Goal: Task Accomplishment & Management: Complete application form

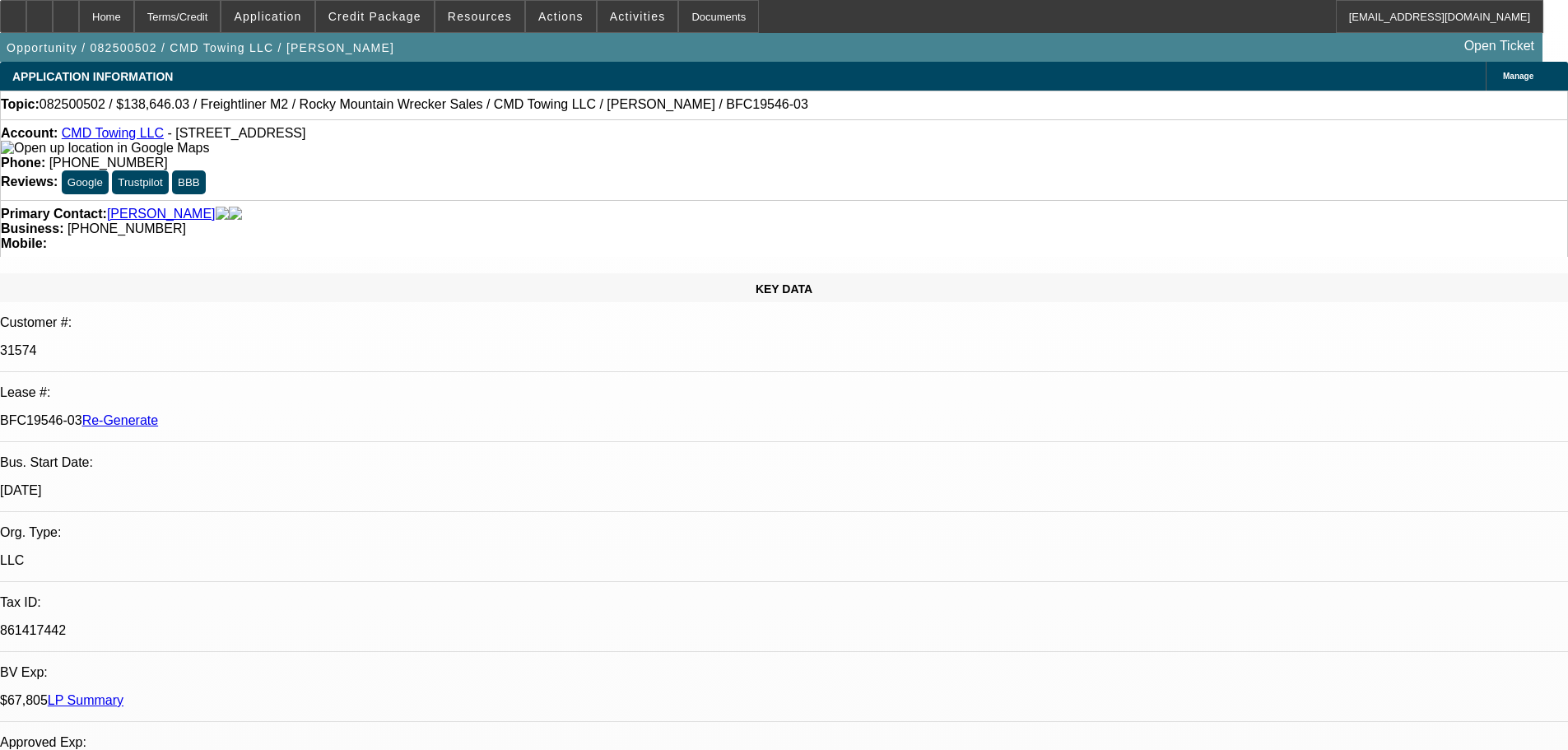
select select "4"
select select "0"
select select "6"
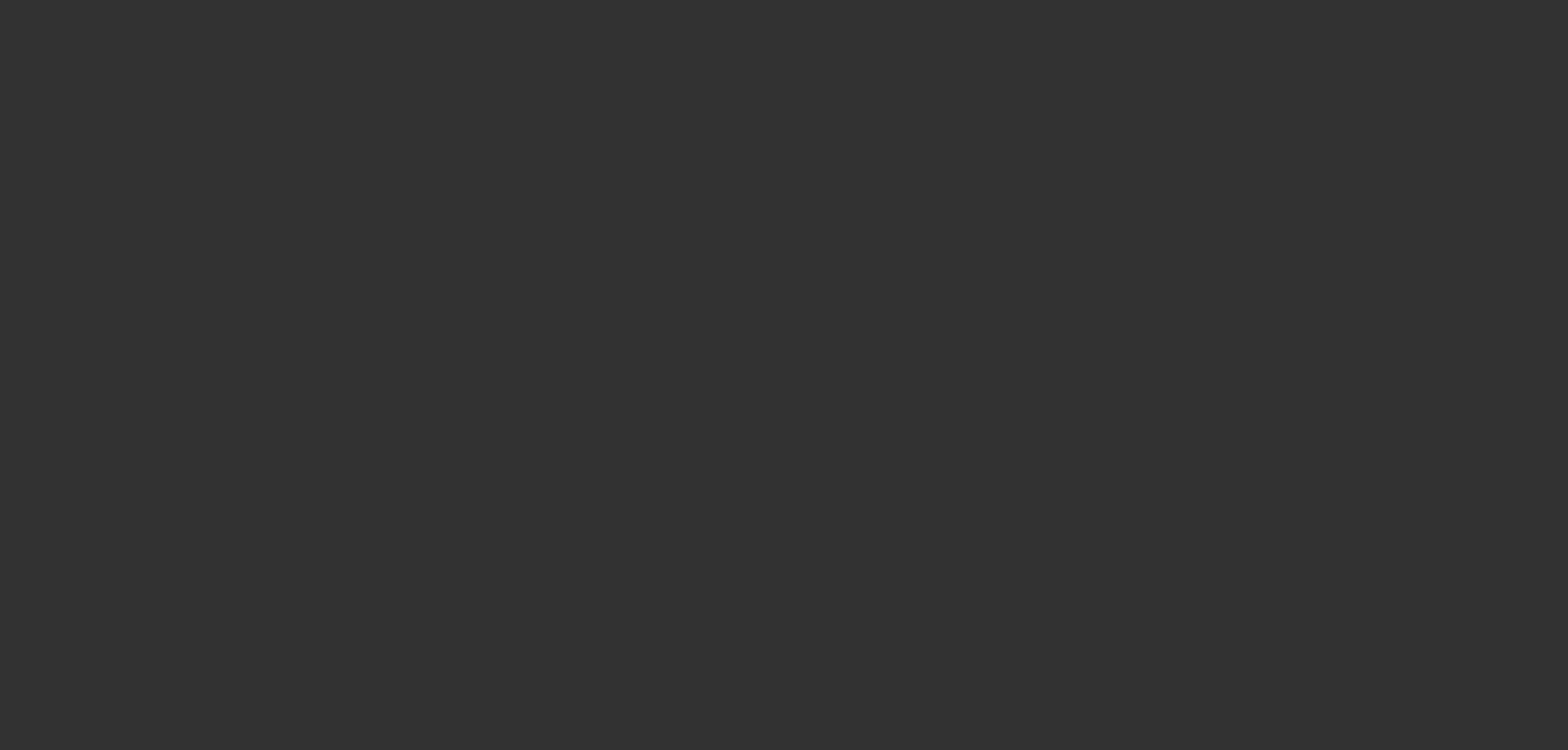
select select "4"
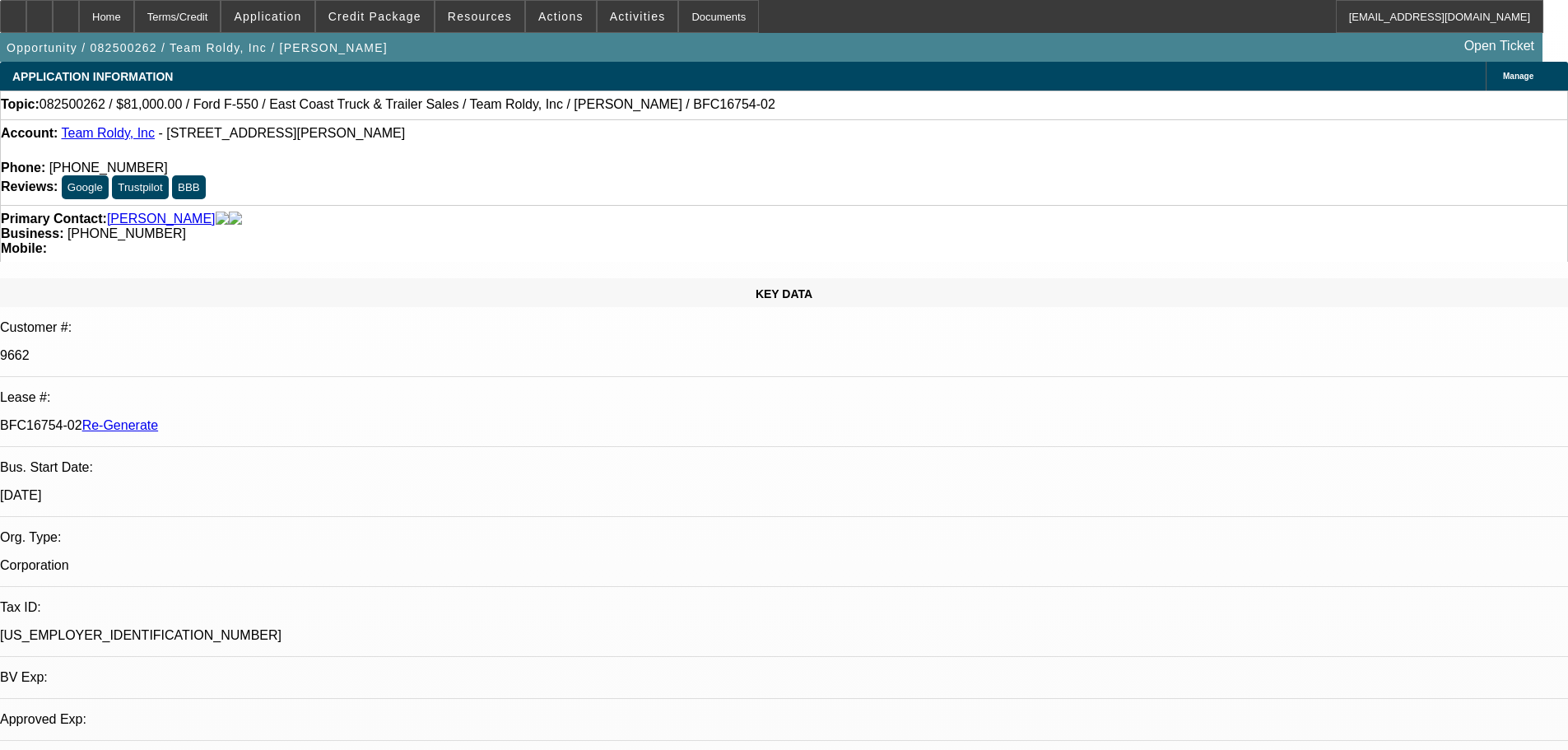
select select "0"
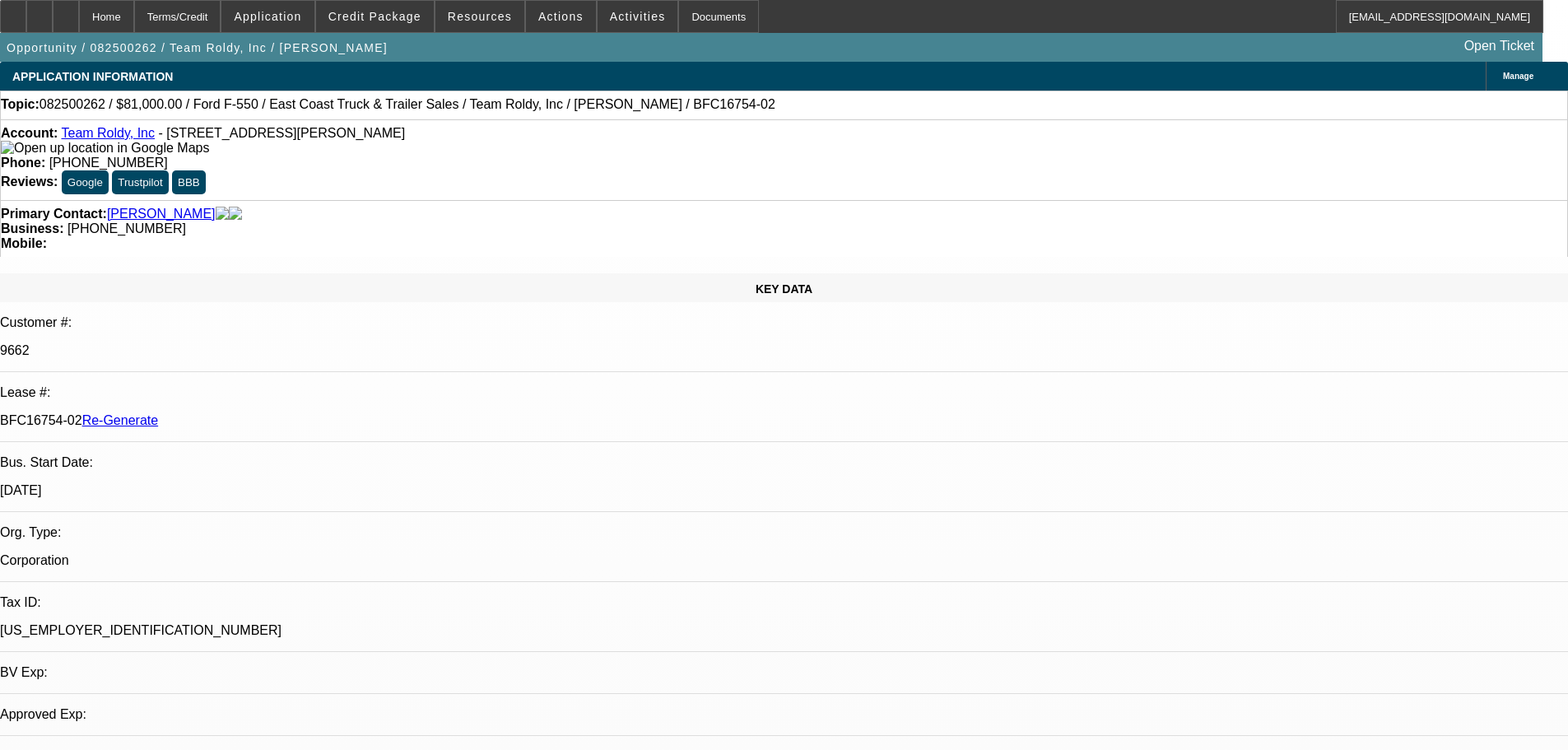
select select "2"
select select "0"
select select "6"
click at [461, 16] on span "Resources" at bounding box center [479, 16] width 64 height 13
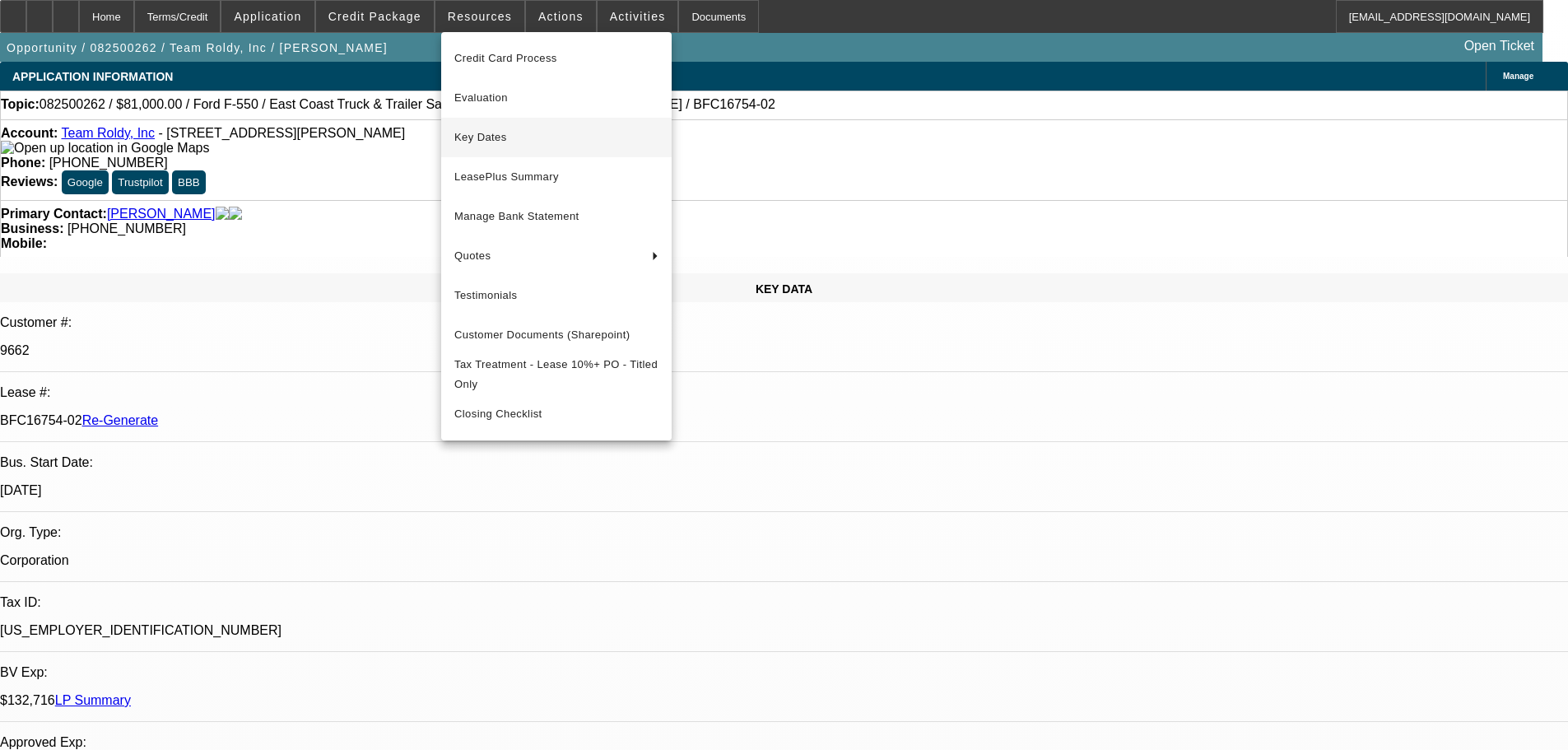
click at [531, 149] on button "Key Dates" at bounding box center [557, 138] width 230 height 40
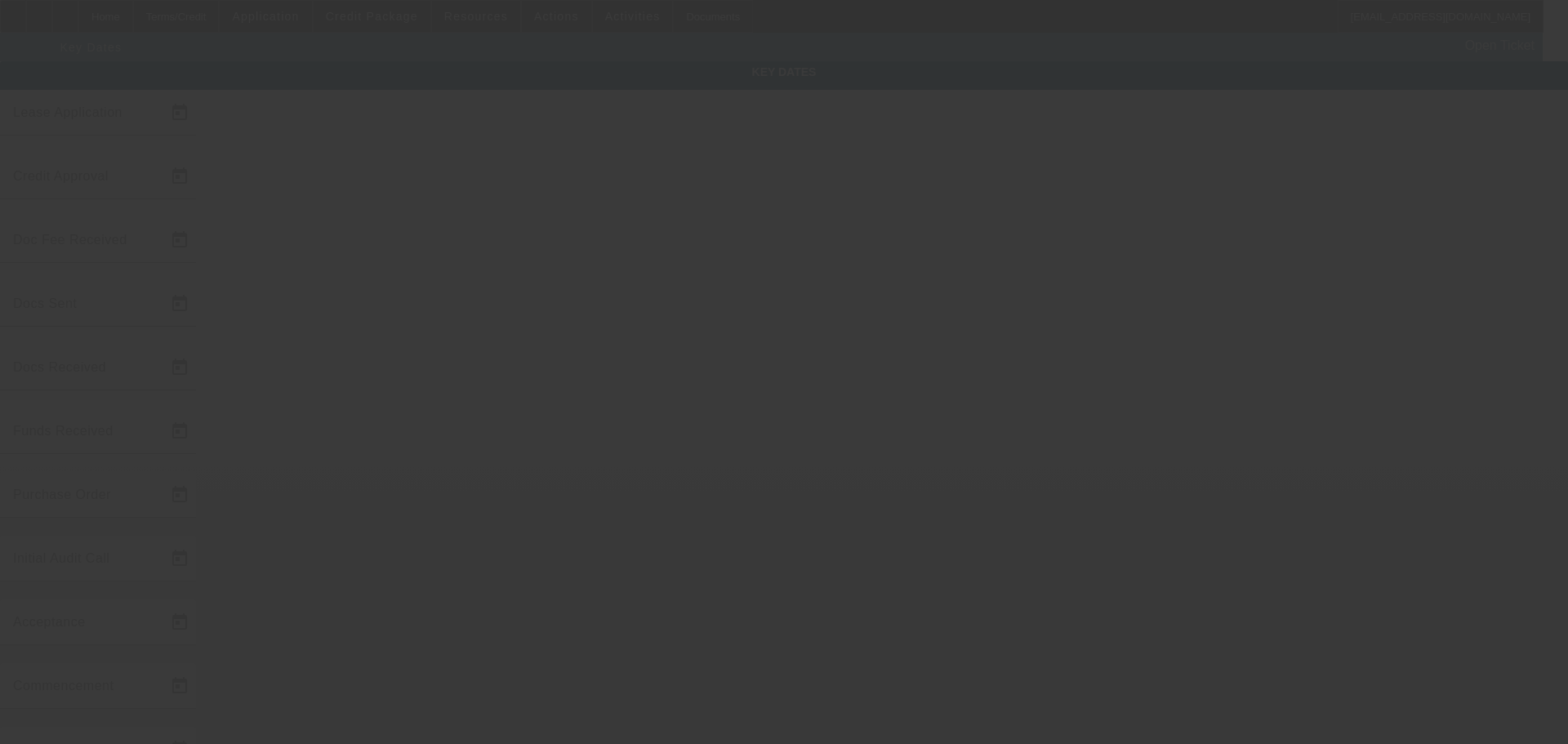
type input "8/11/2025"
type input "8/14/2025"
type input "8/15/2025"
type input "8/14/2025"
type input "8/15/2025"
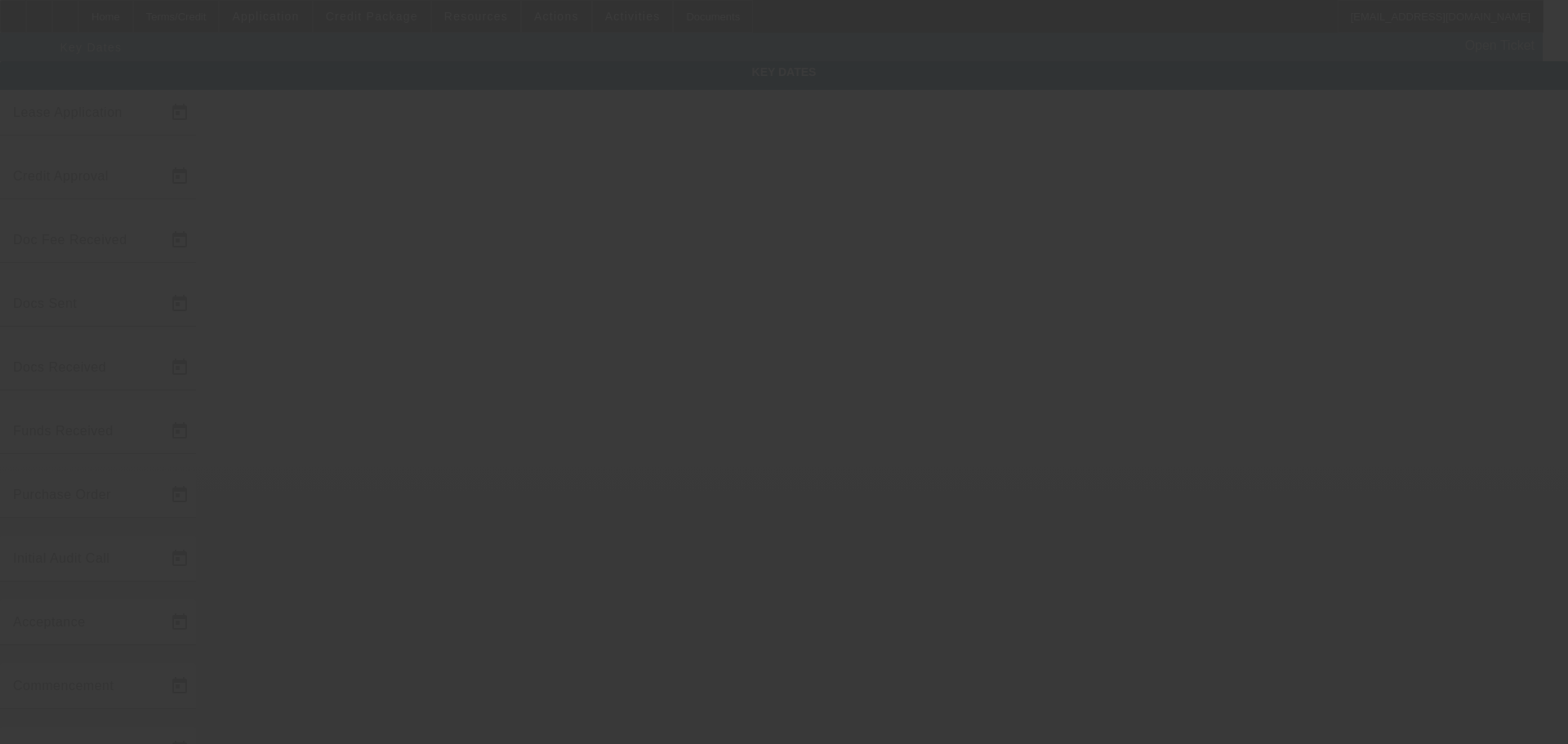
type input "8/15/2025"
type input "8/20/2025"
type input "9/1/2025"
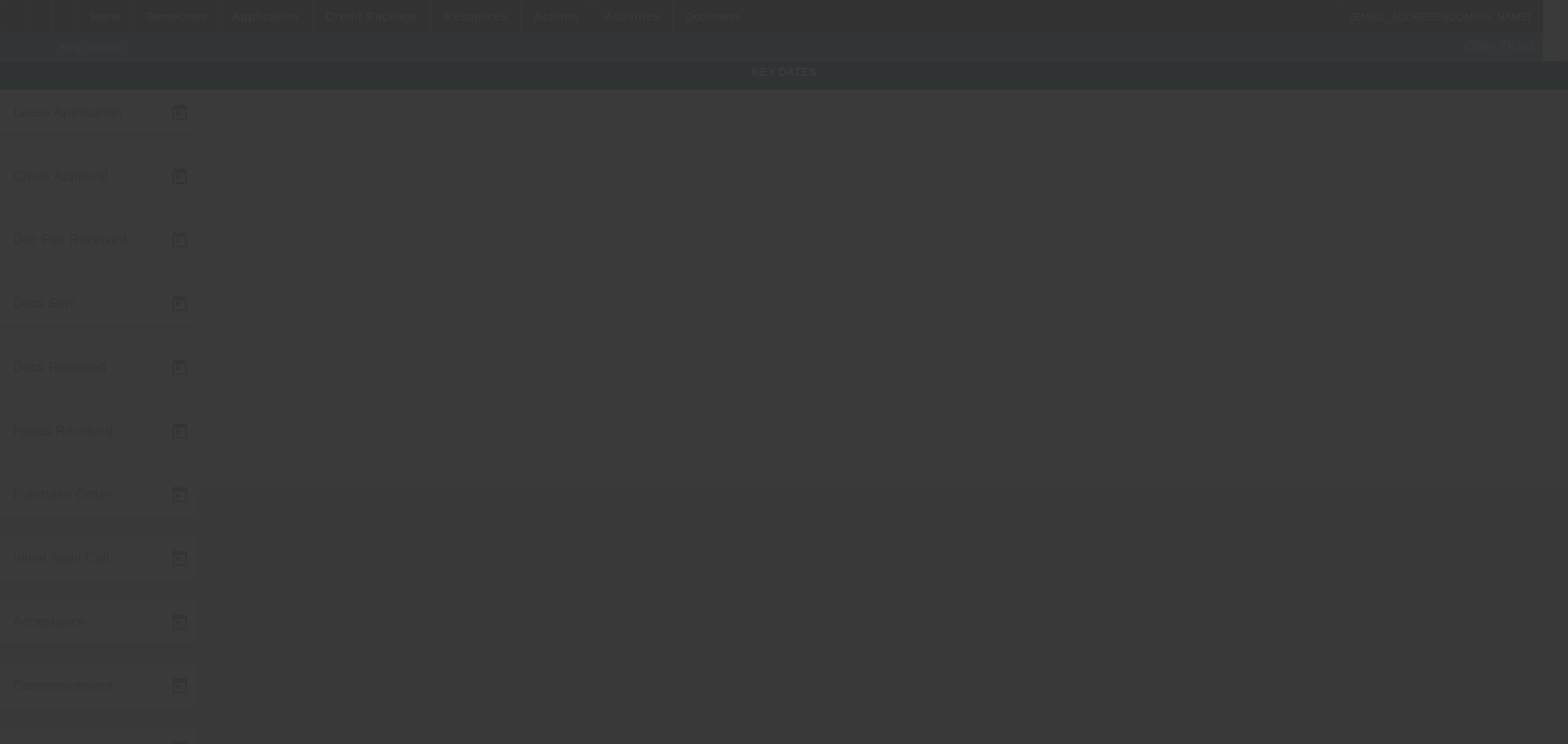
type input "10/1/2025"
type input "9/1/2025"
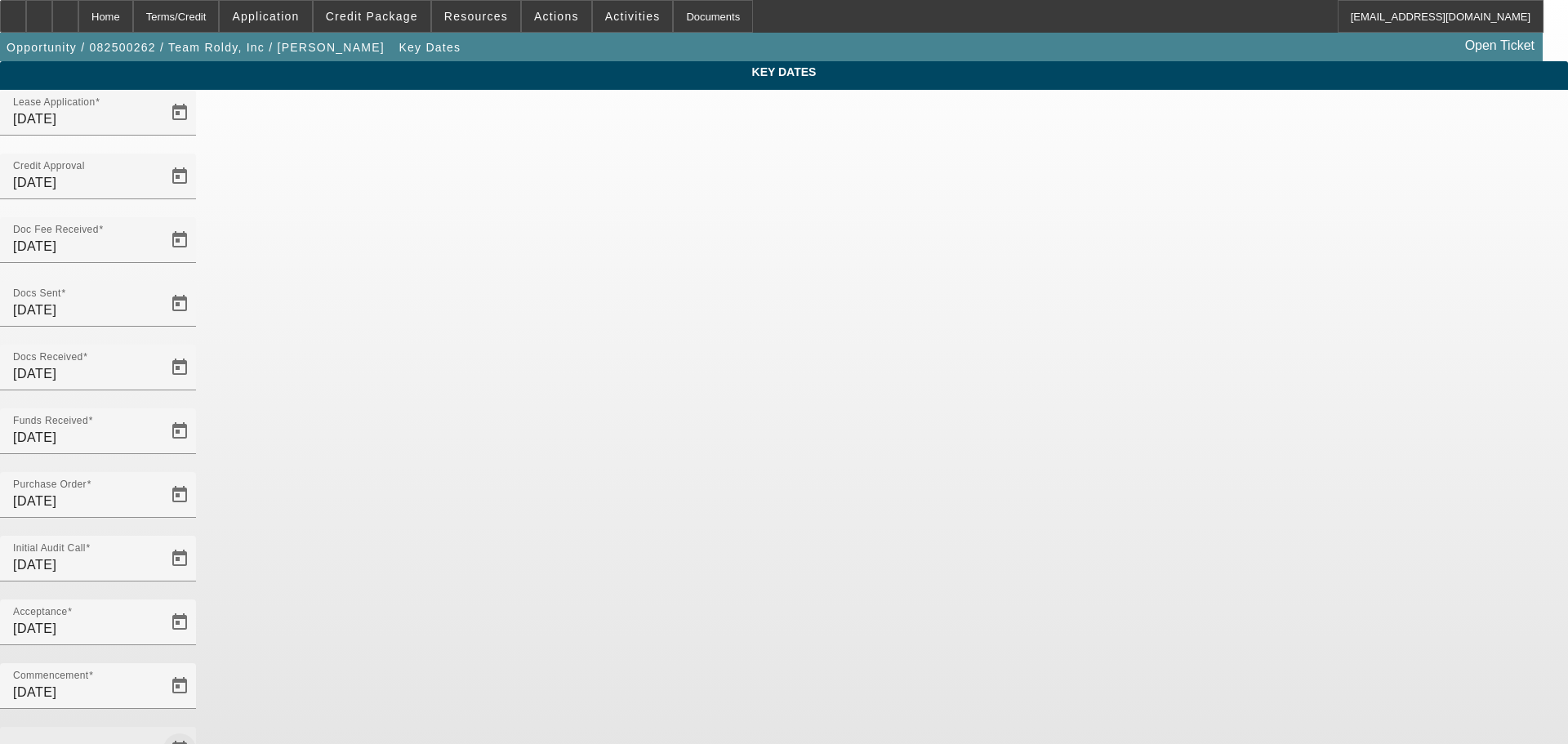
click at [199, 730] on span "Open calendar" at bounding box center [179, 749] width 39 height 39
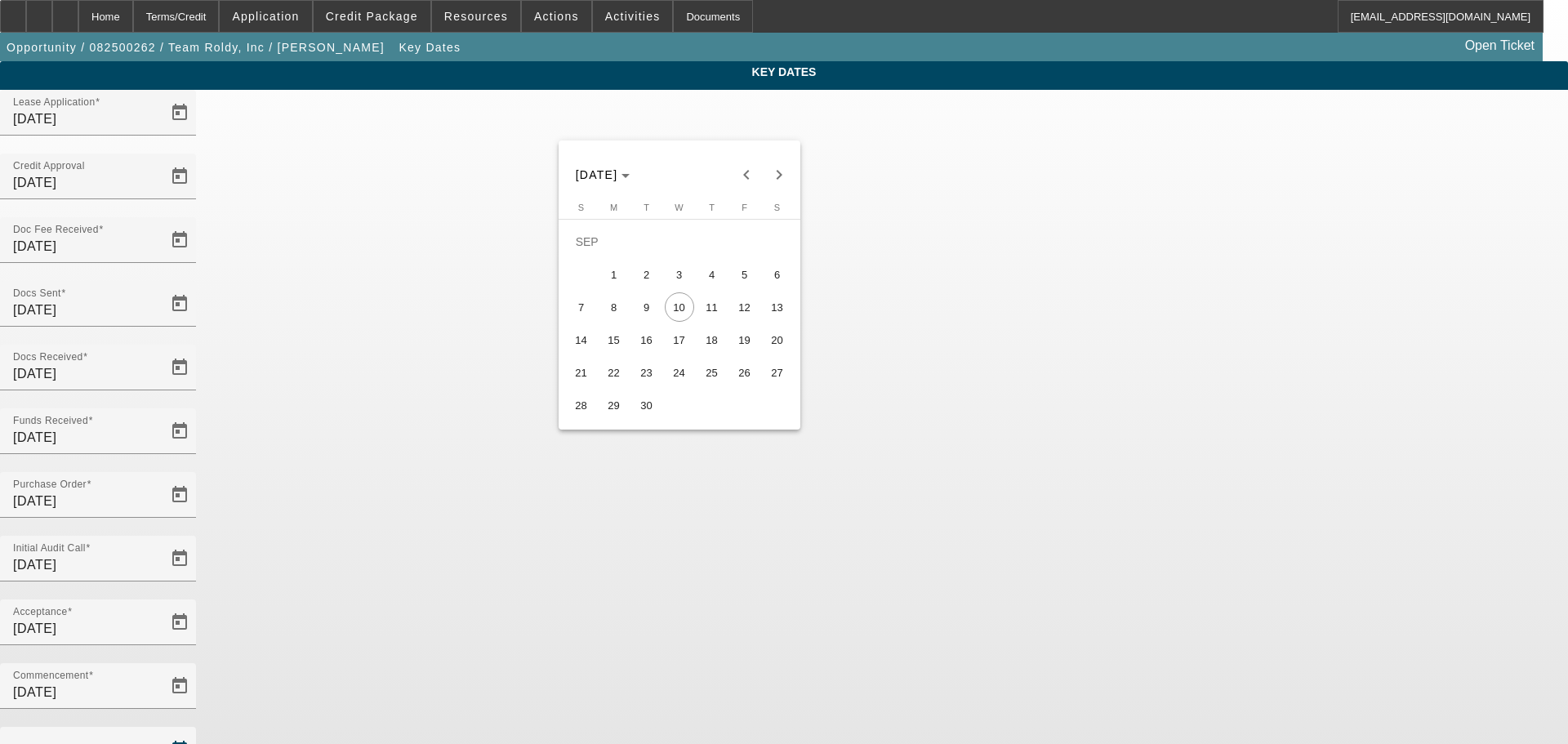
click at [649, 283] on span "2" at bounding box center [647, 274] width 29 height 29
type input "9/2/2025"
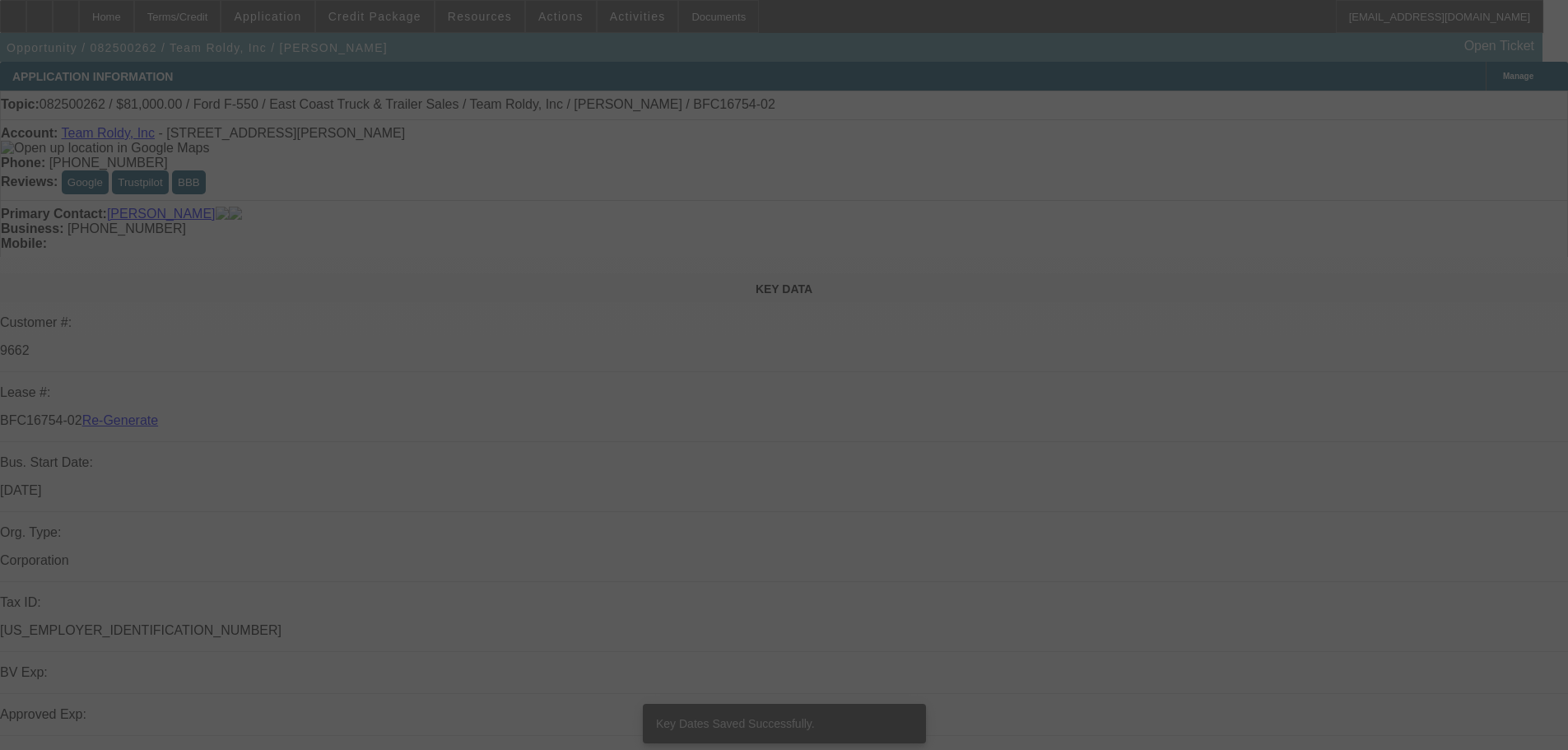
select select "4"
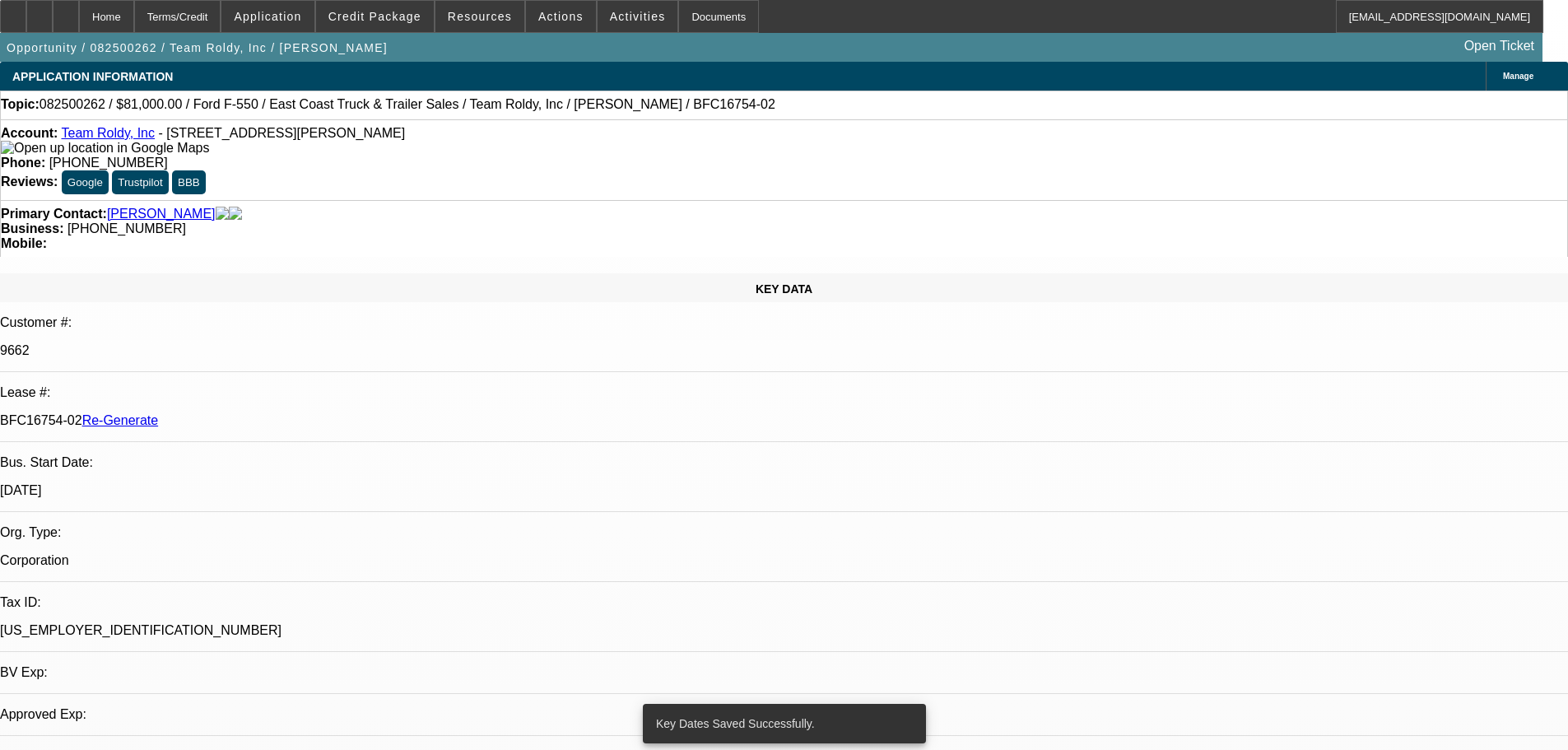
select select "0"
select select "2"
select select "0"
select select "6"
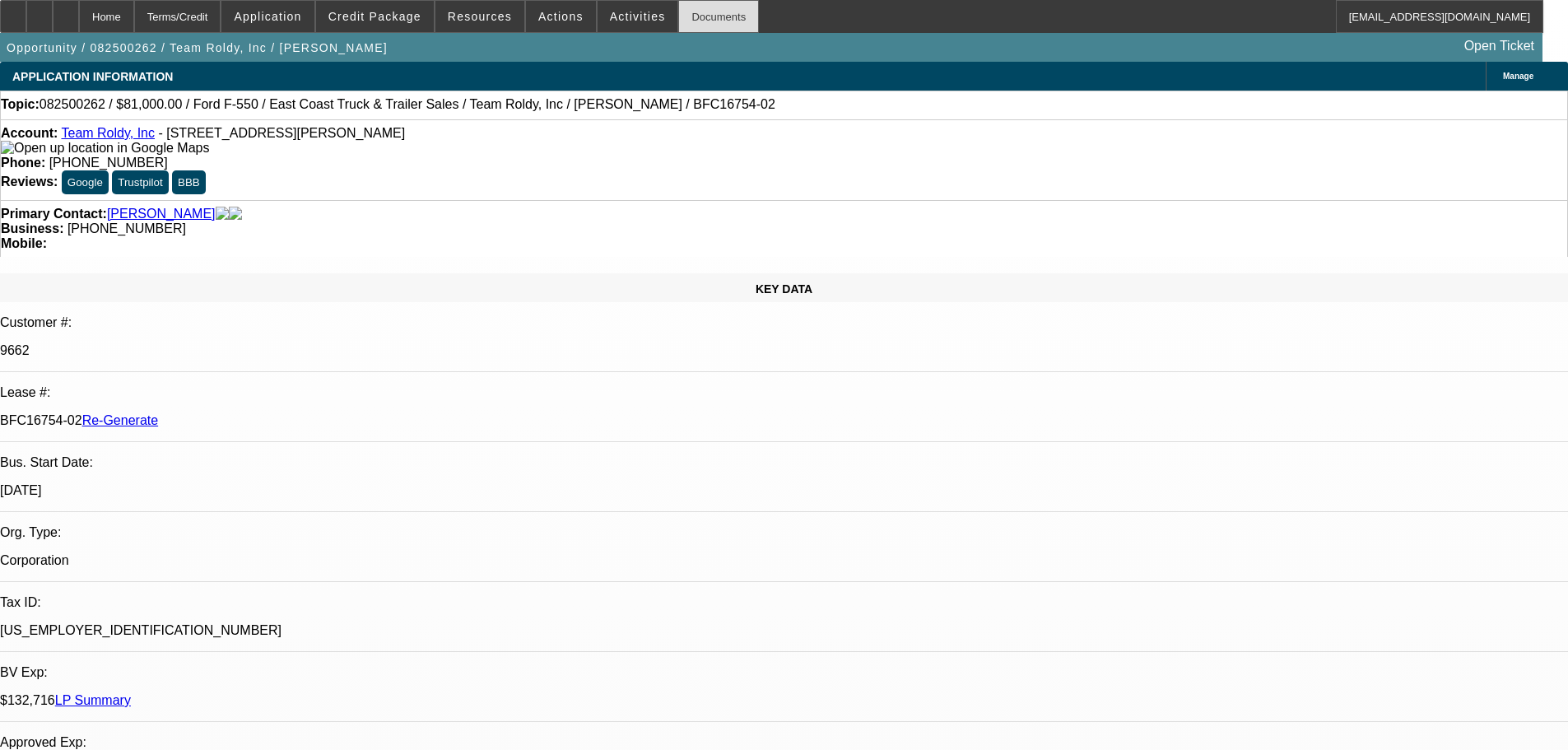
click at [696, 24] on div "Documents" at bounding box center [718, 16] width 81 height 33
click at [544, 13] on span "Actions" at bounding box center [561, 16] width 45 height 13
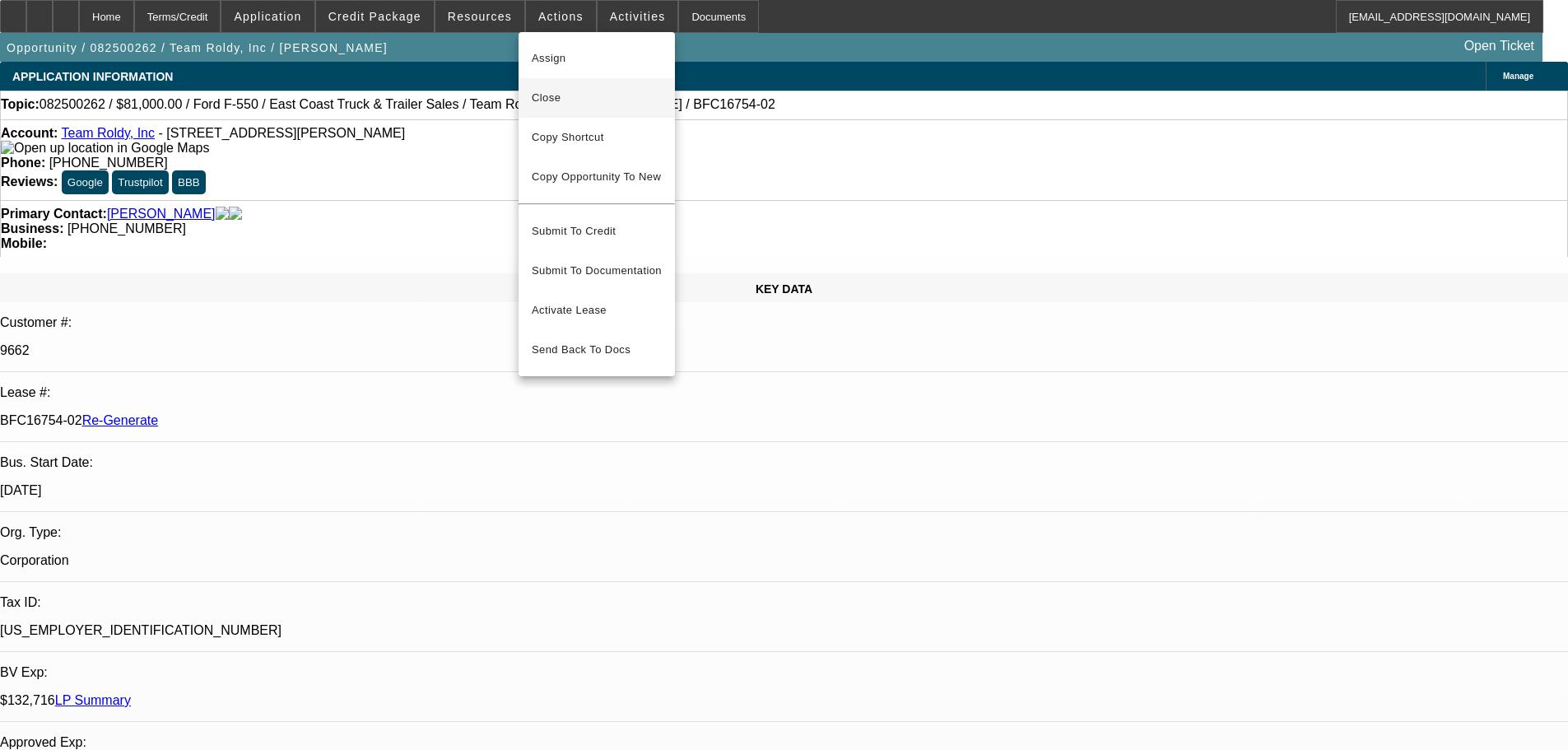
click at [575, 103] on span "Close" at bounding box center [596, 98] width 130 height 20
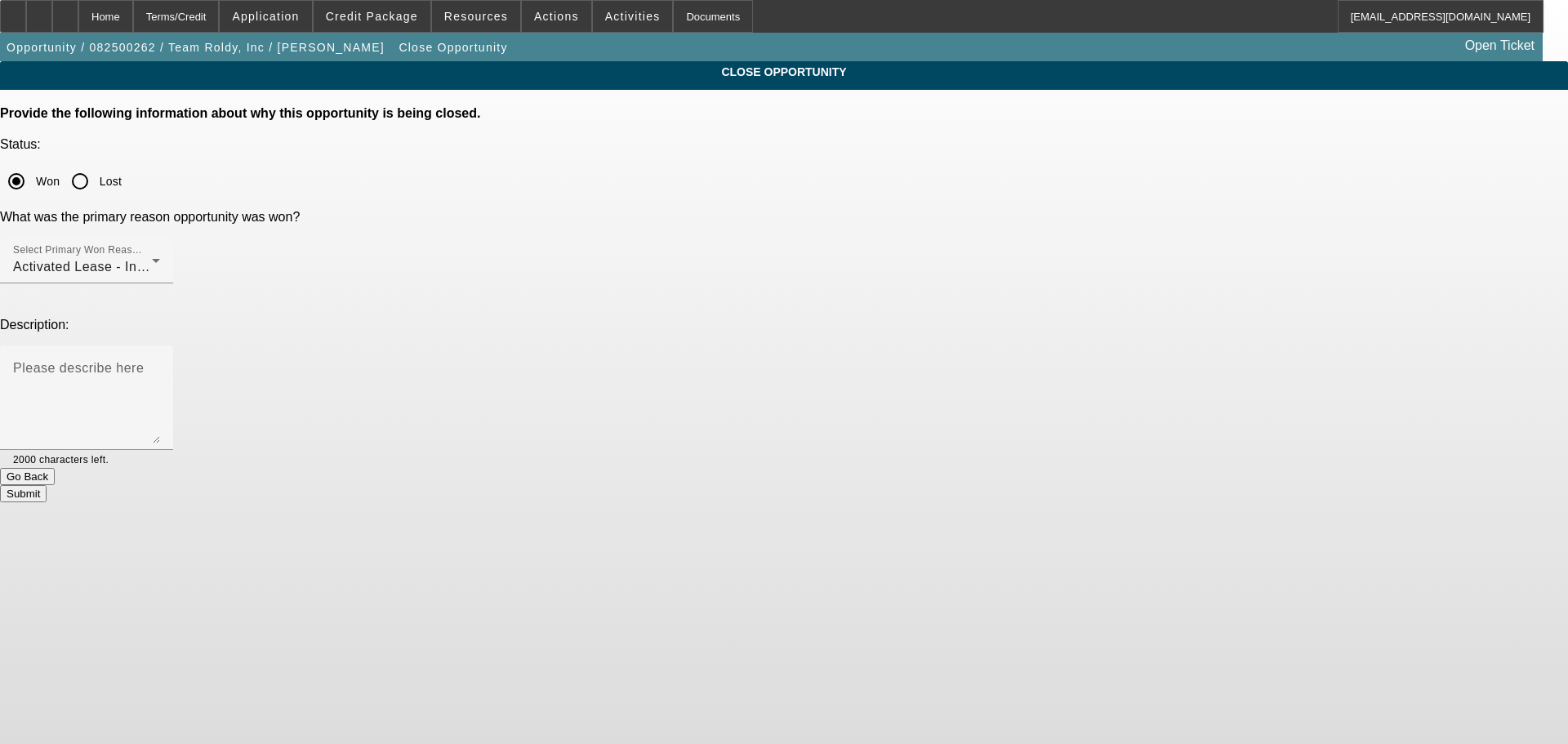
click at [46, 485] on button "Submit" at bounding box center [23, 493] width 46 height 17
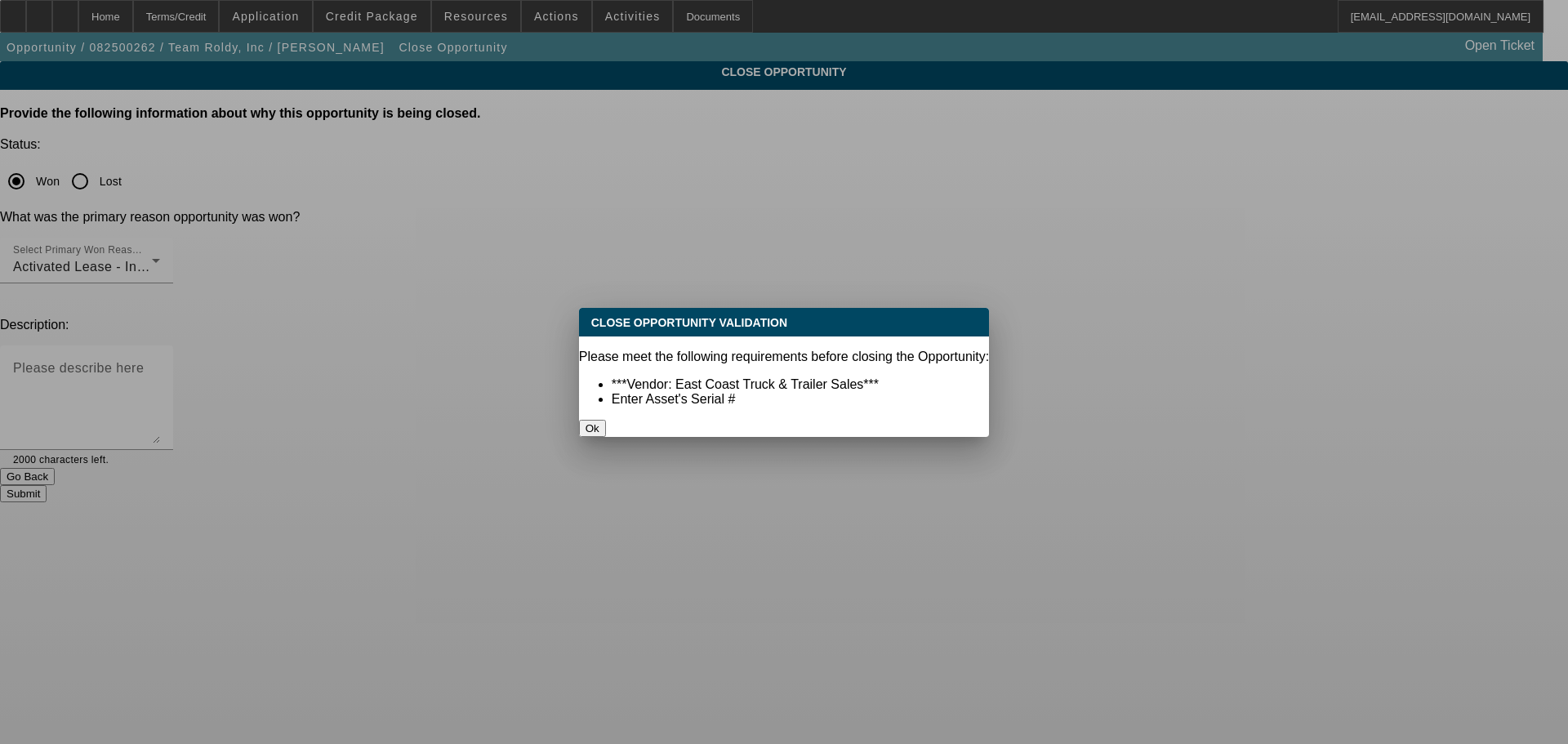
click at [606, 420] on button "Ok" at bounding box center [592, 428] width 27 height 17
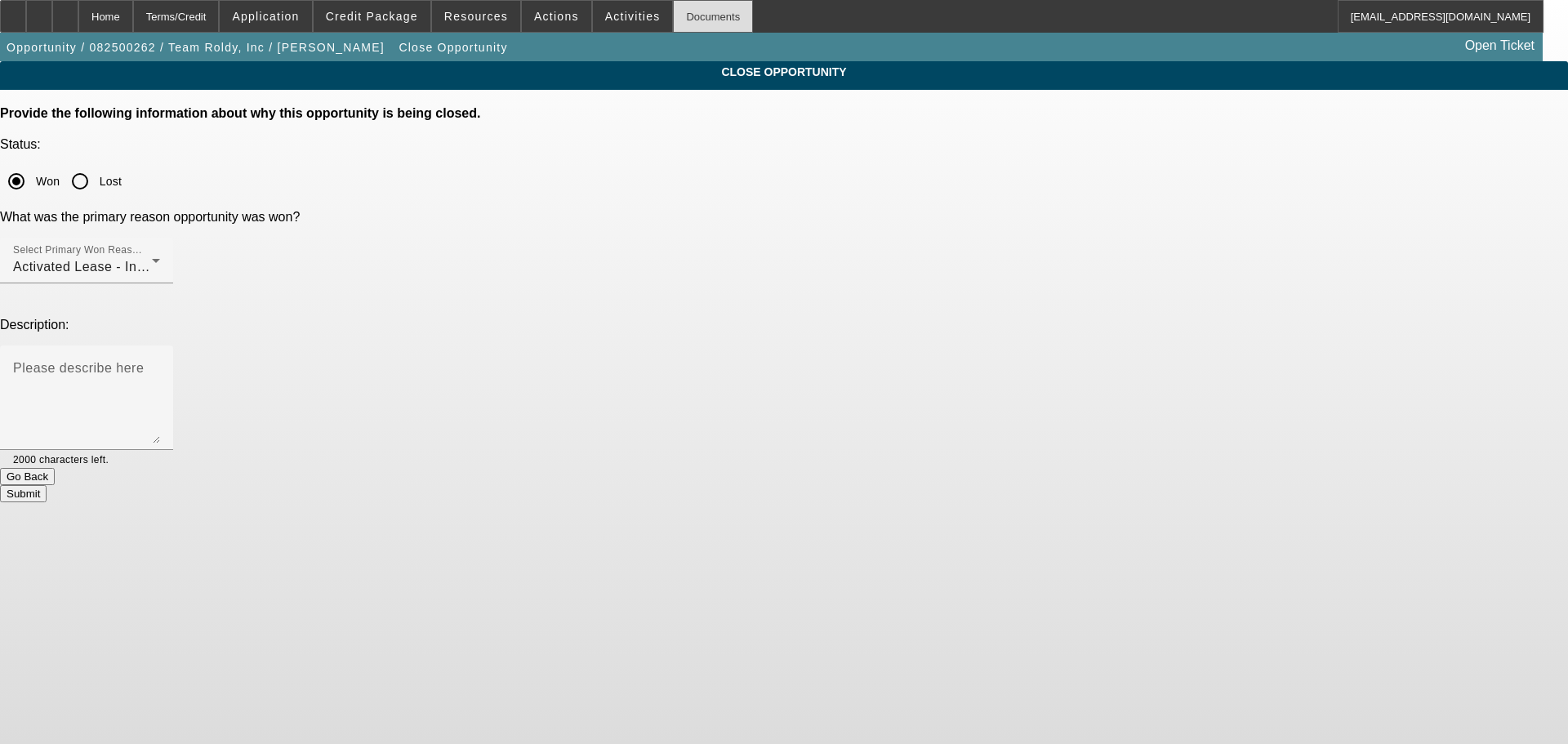
click at [684, 14] on div "Documents" at bounding box center [713, 16] width 80 height 33
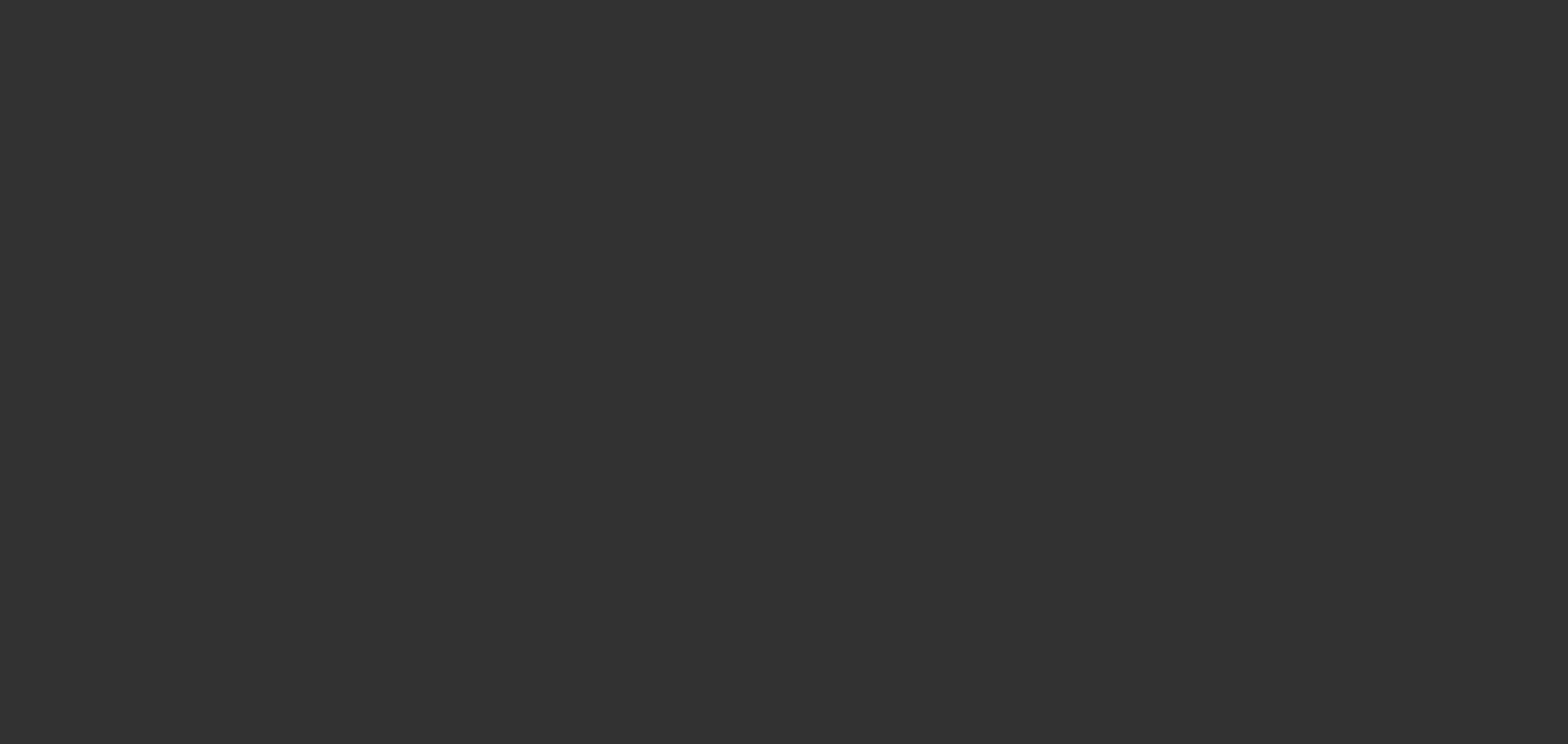
select select "4"
select select "0"
select select "0.1"
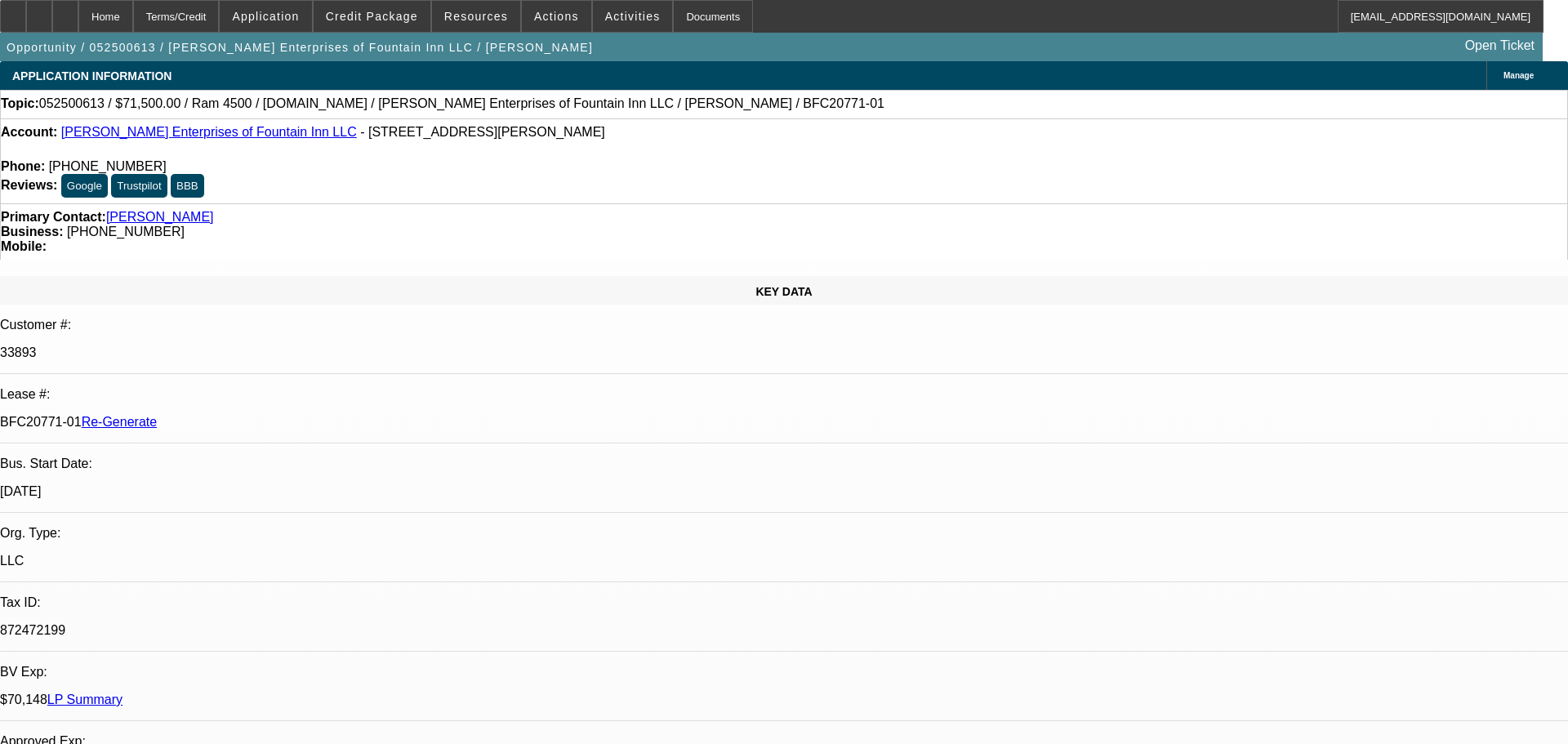
select select "1"
select select "2"
select select "4"
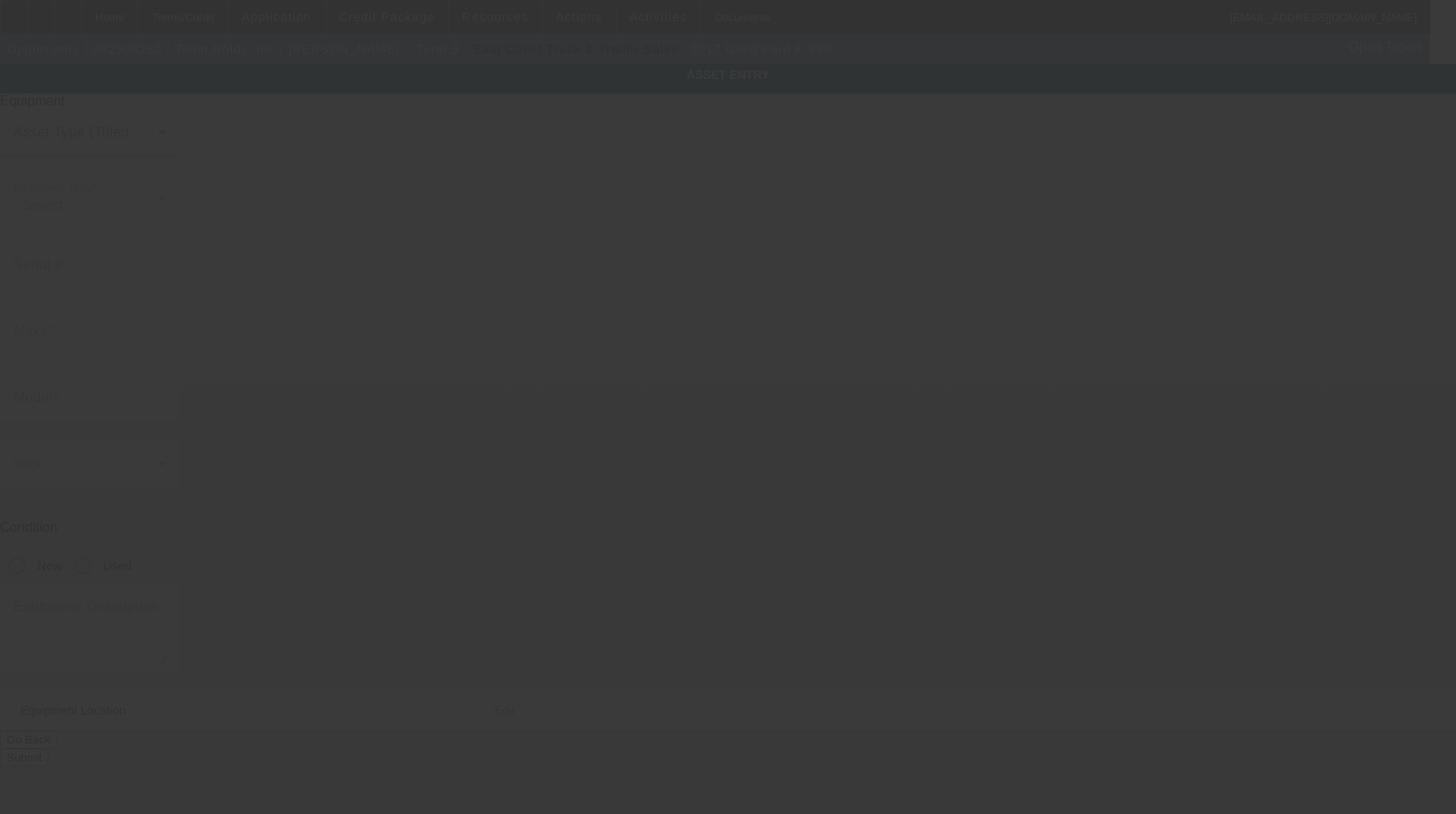
type input "1FD0W5HT8HEC69187"
type input "Ford"
type input "F-550"
radio input "true"
type textarea "With:"
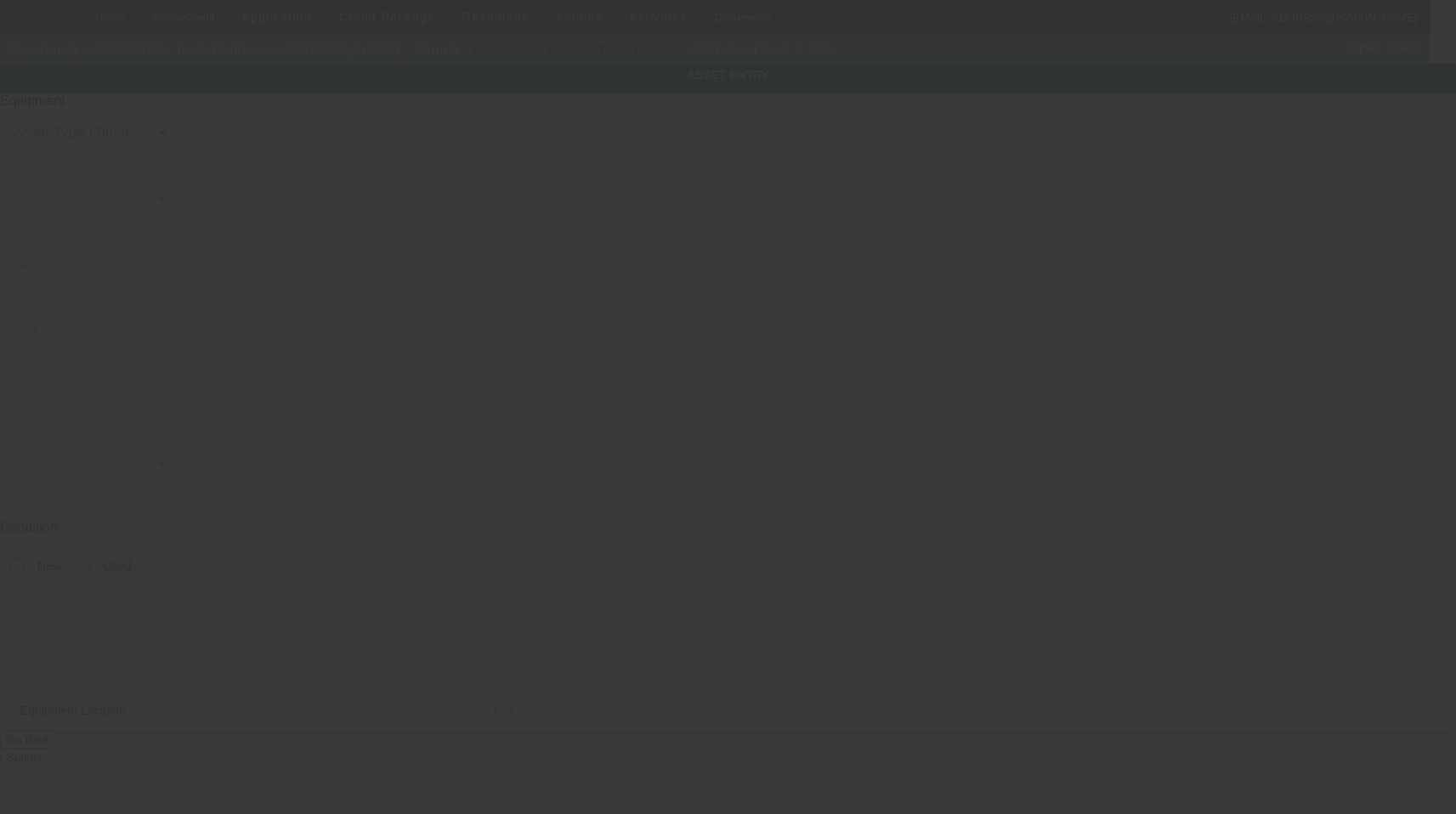
type input "5416 W Linebaugh Ave"
type input "Tampa"
type input "33624"
type input "Hillsborough"
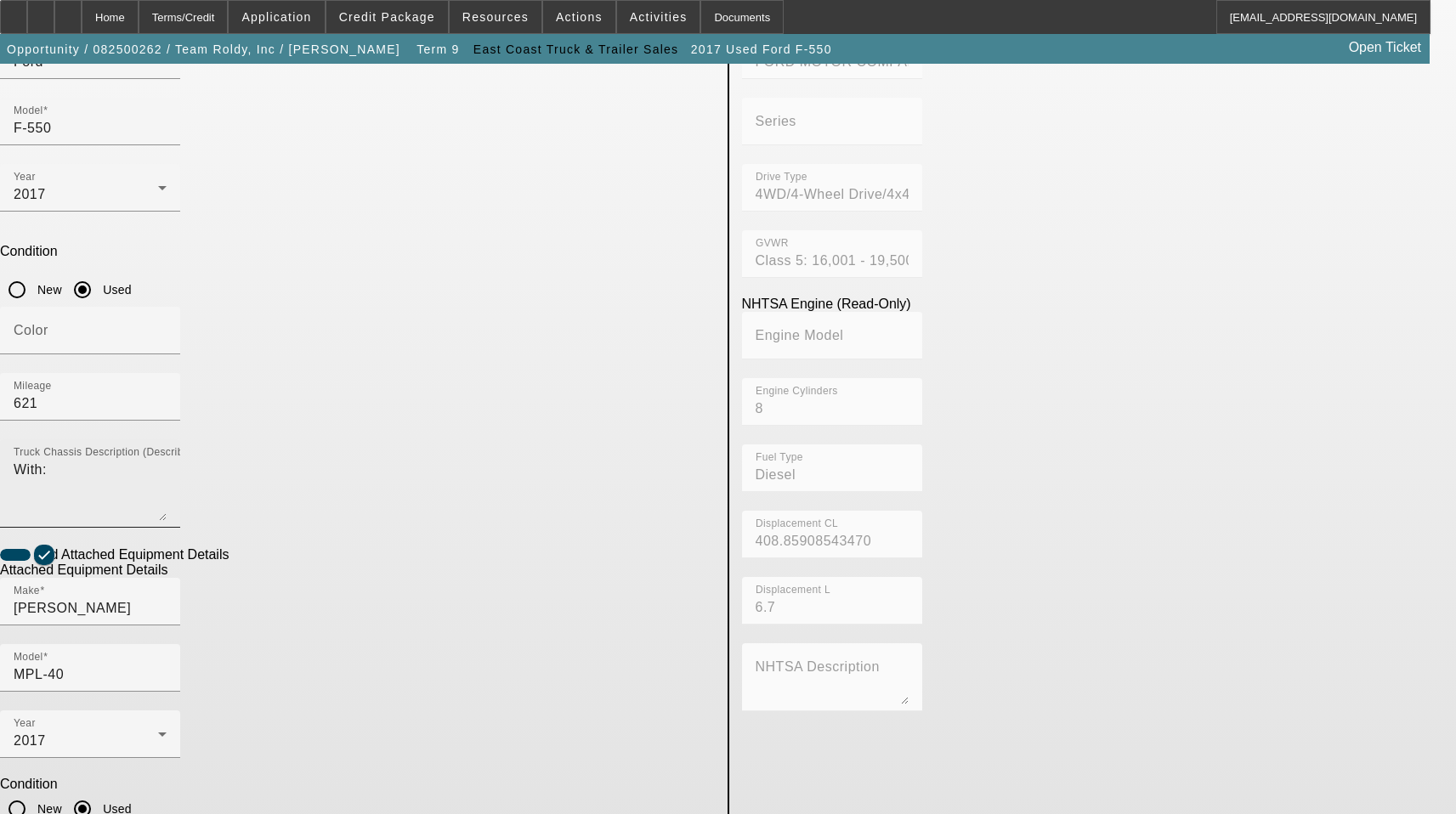
scroll to position [280, 0]
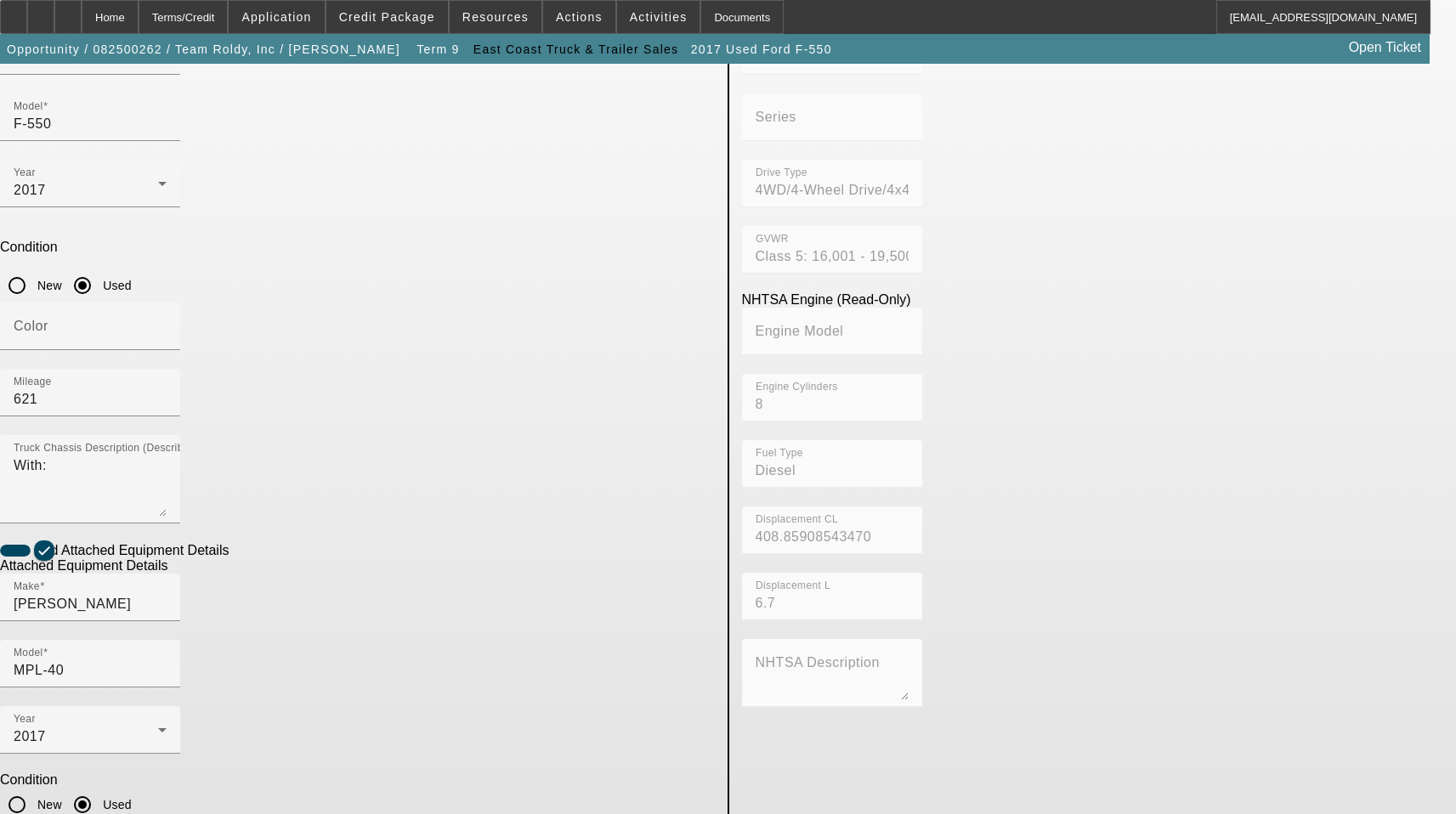
checkbox input "true"
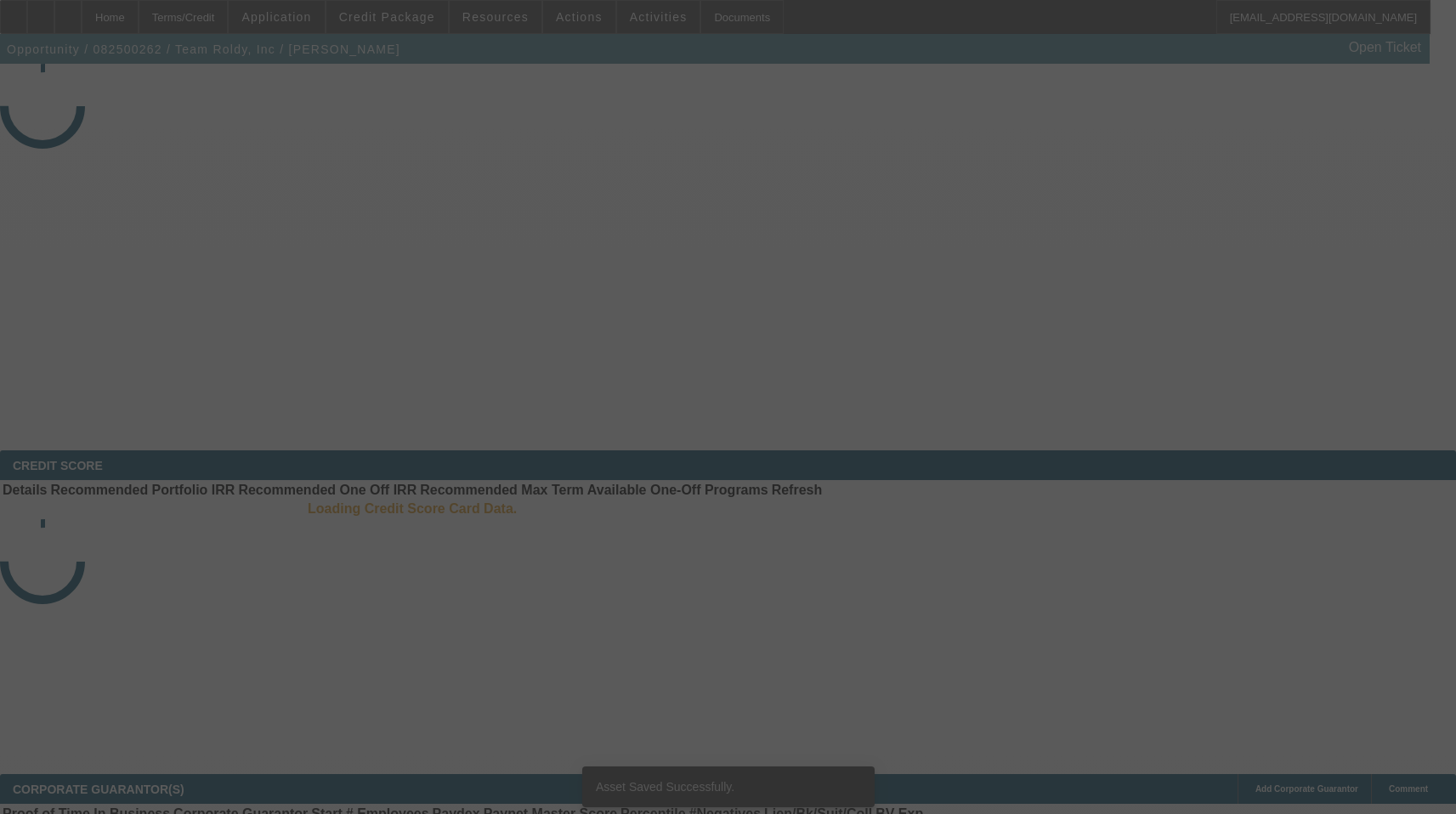
select select "4"
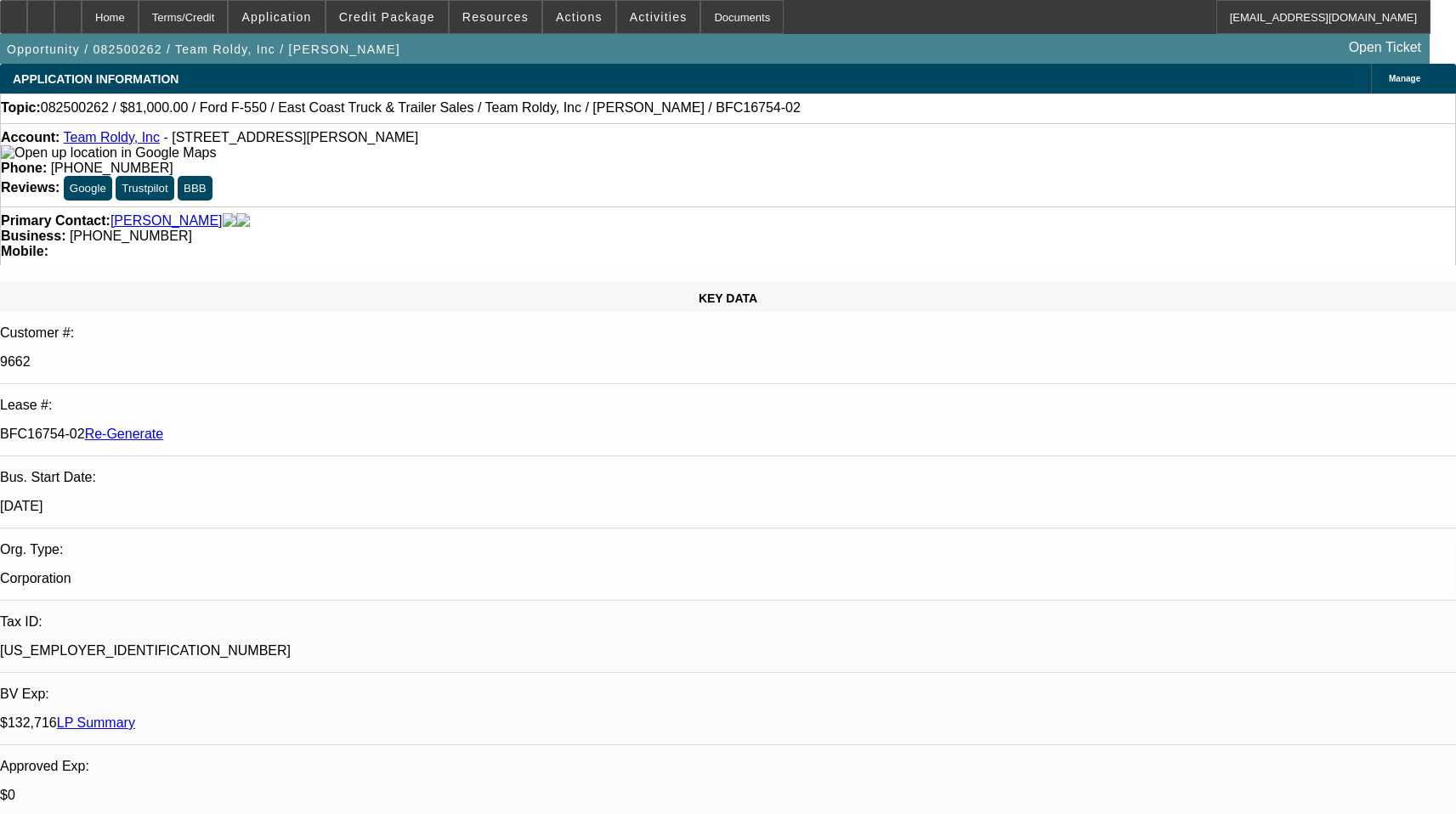
select select "0"
select select "2"
select select "0"
select select "6"
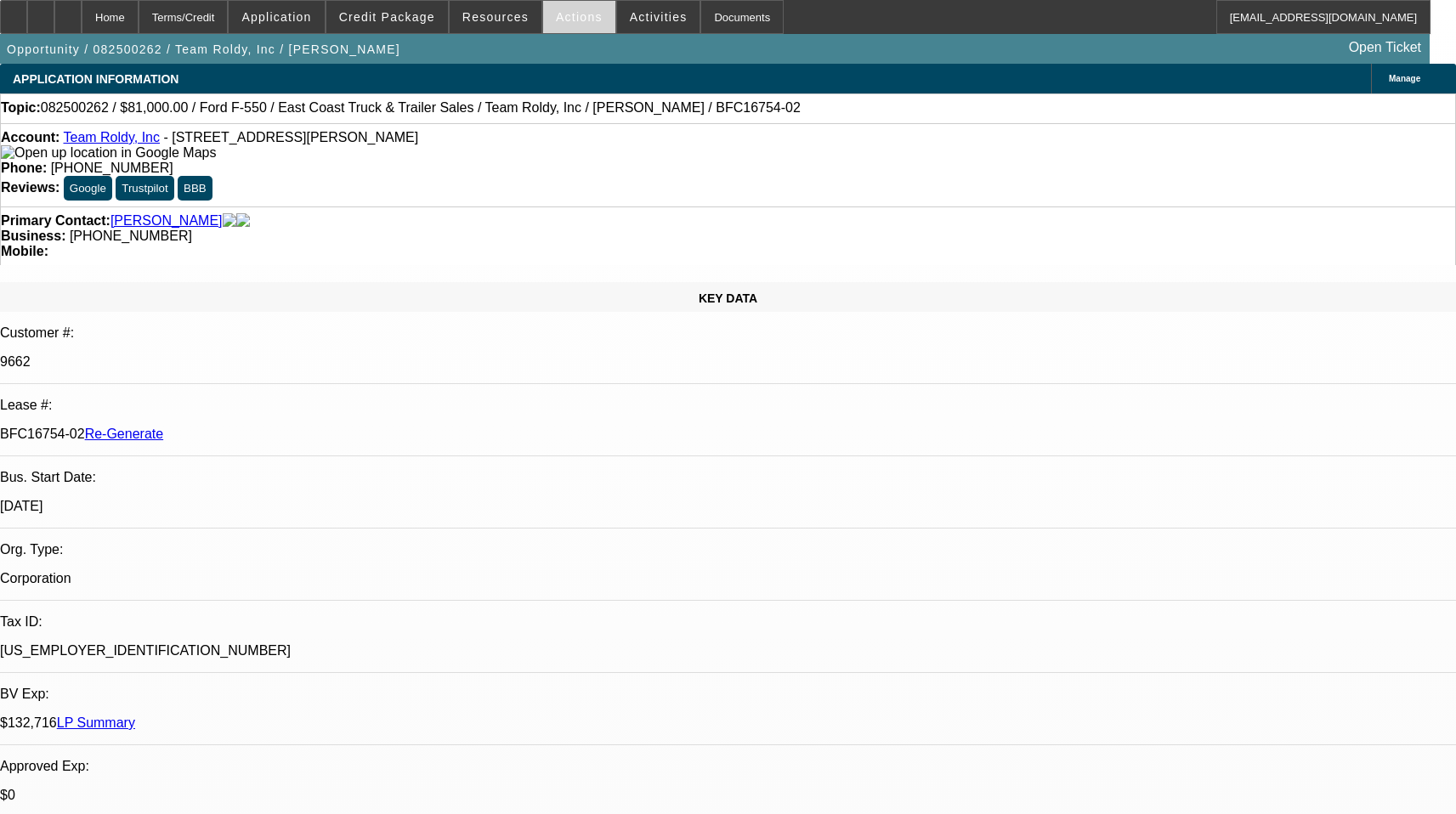
click at [576, 23] on span "Actions" at bounding box center [579, 17] width 46 height 14
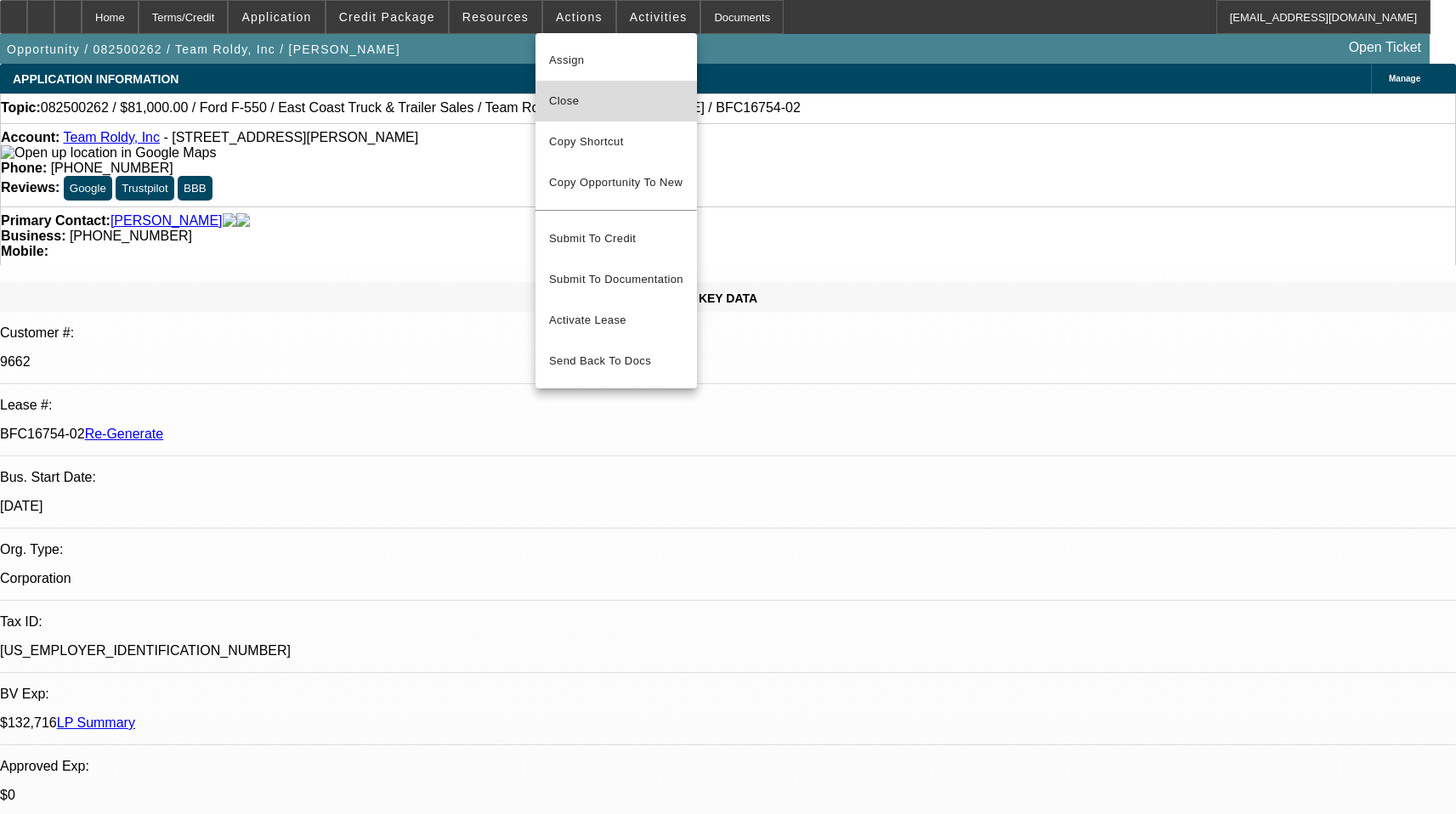
click at [571, 96] on span "Close" at bounding box center [616, 101] width 135 height 20
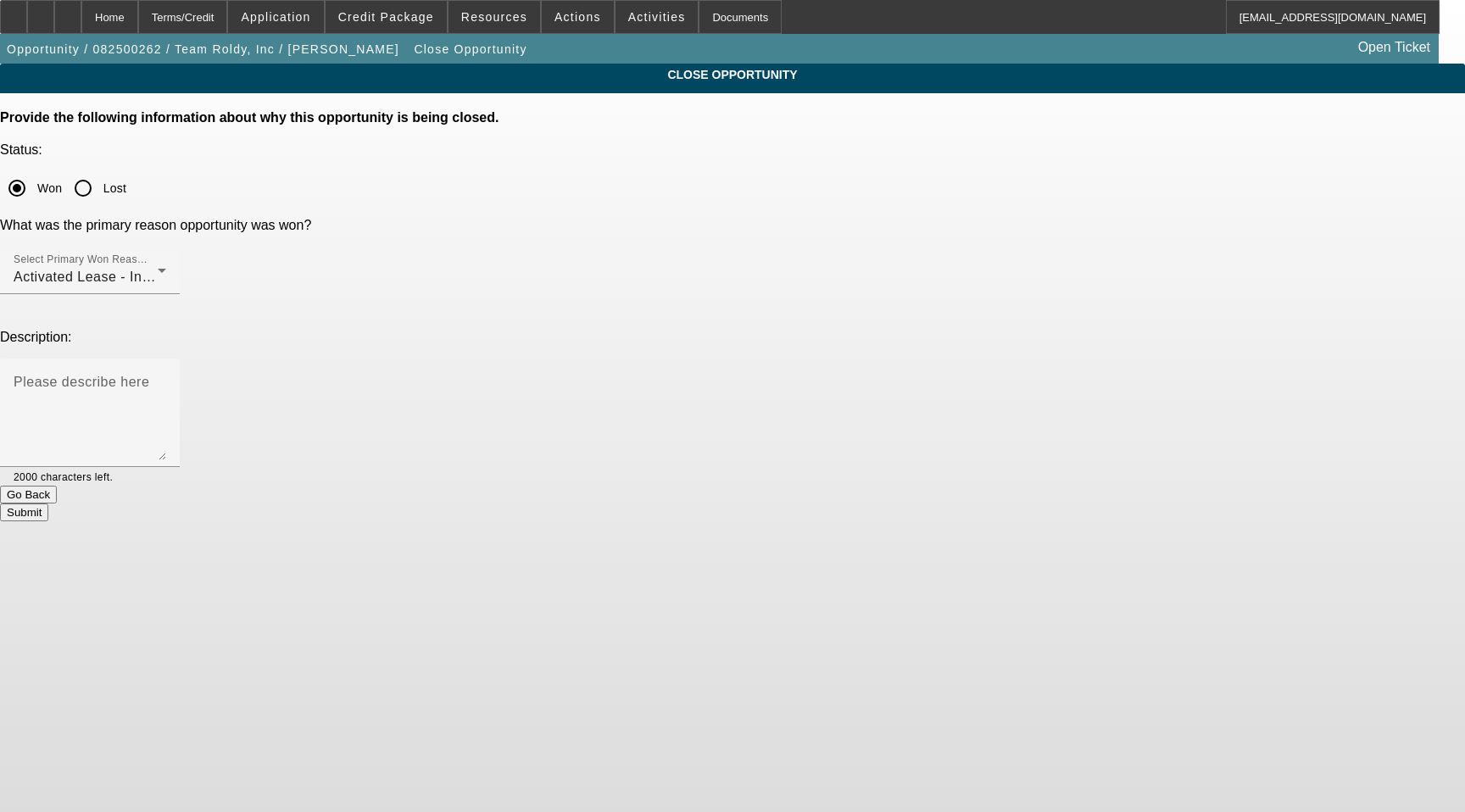
click at [166, 467] on div at bounding box center [140, 476] width 54 height 19
click at [48, 504] on button "Submit" at bounding box center [24, 512] width 48 height 18
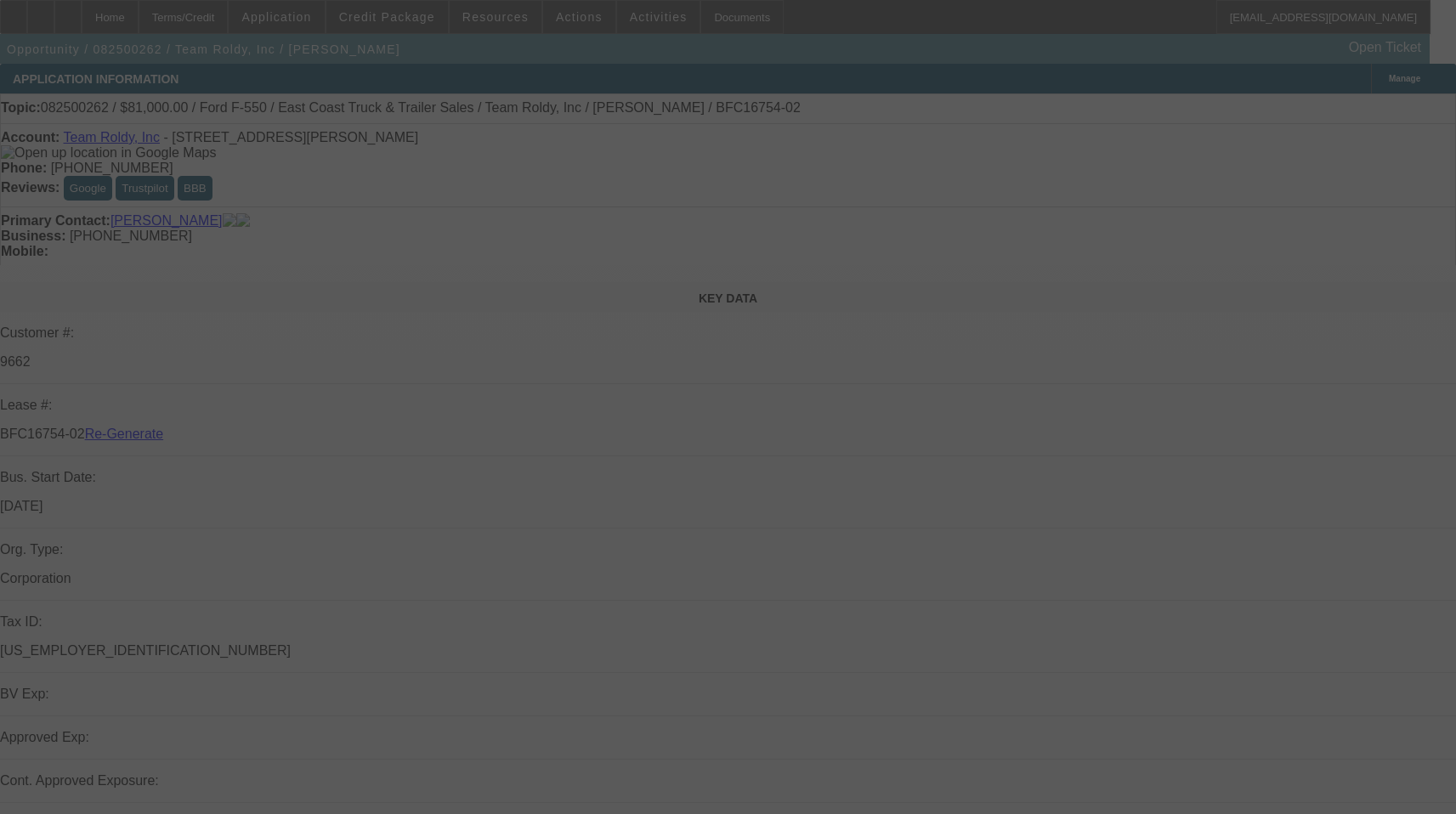
select select "4"
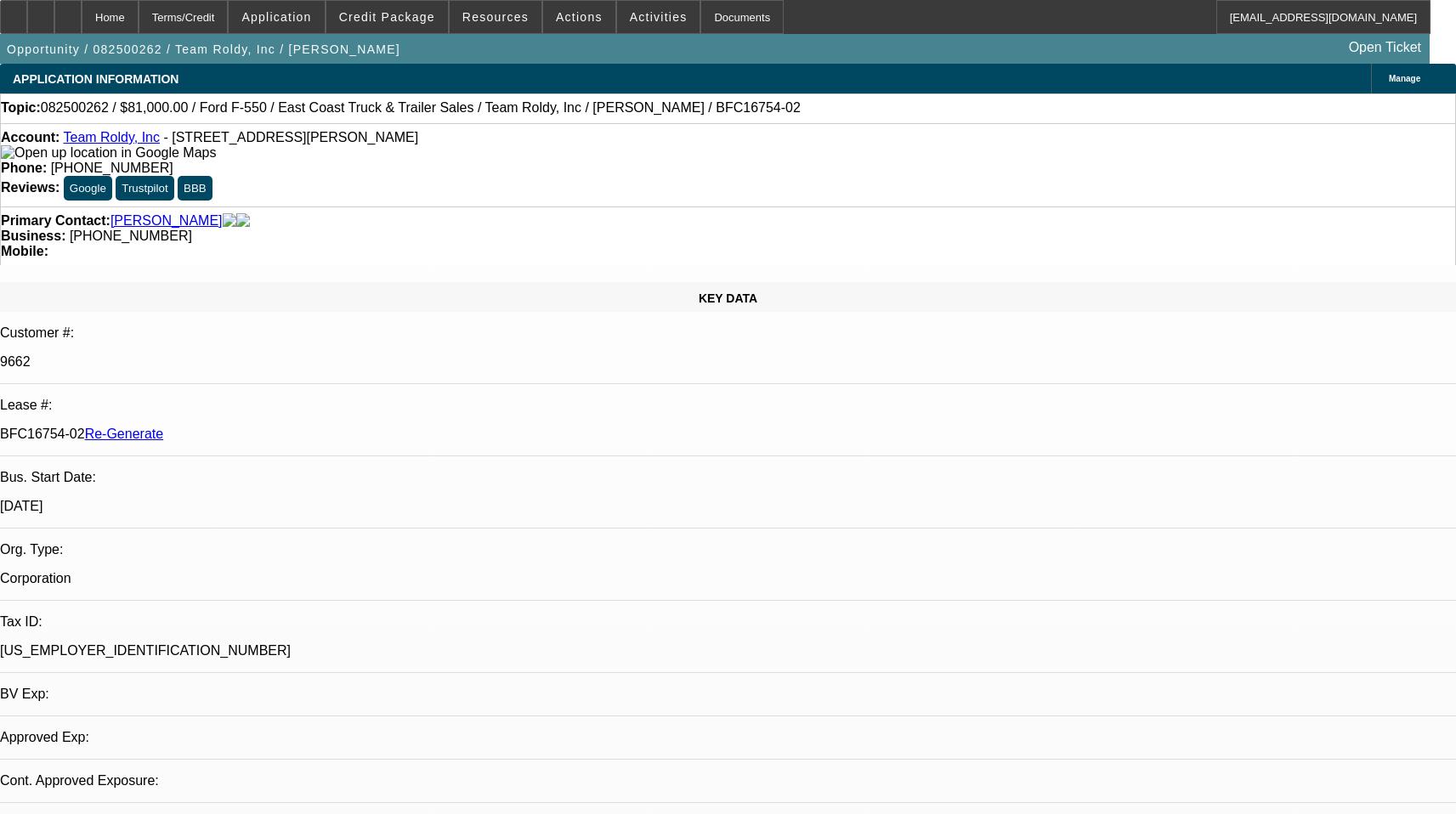
select select "0"
select select "2"
select select "0"
select select "6"
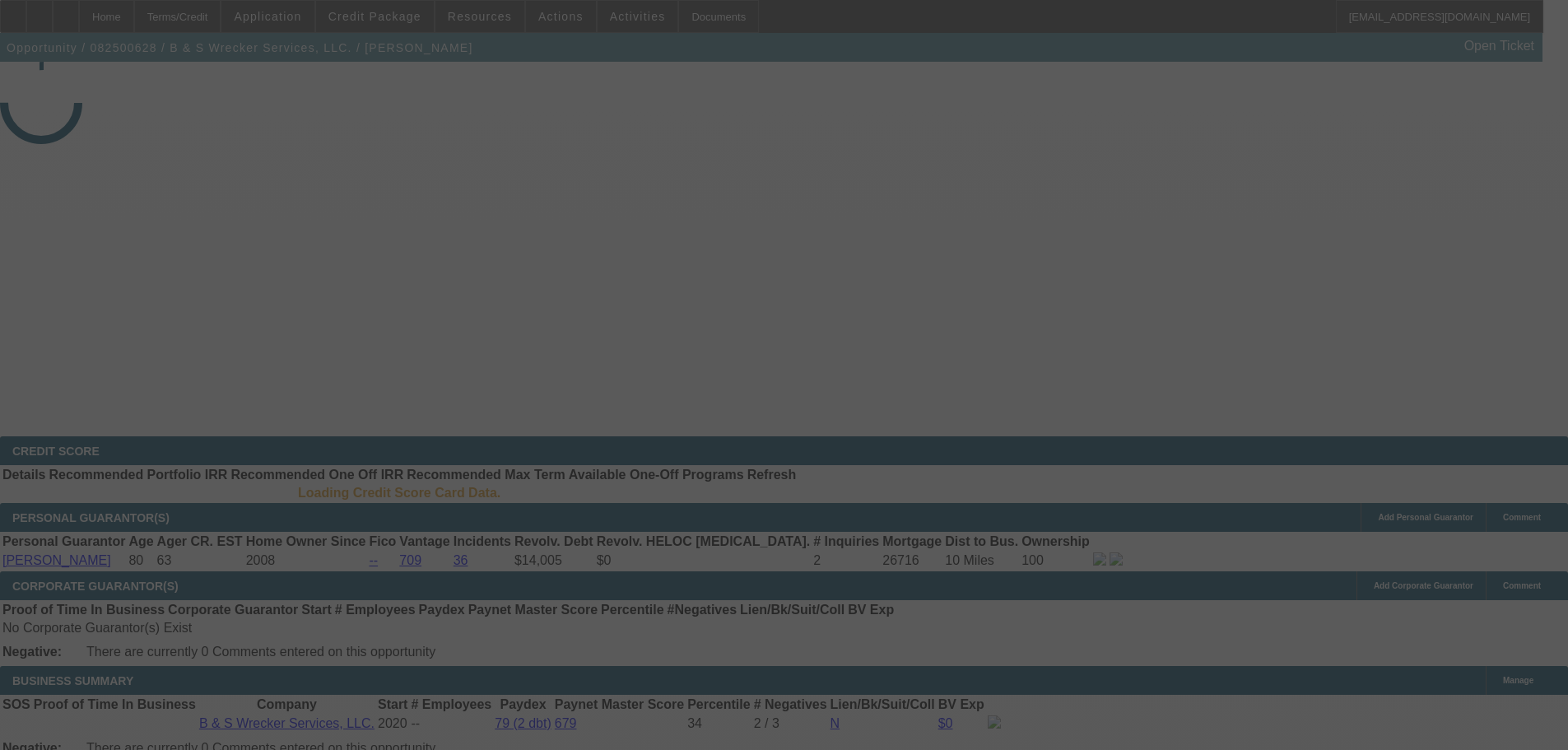
select select "3"
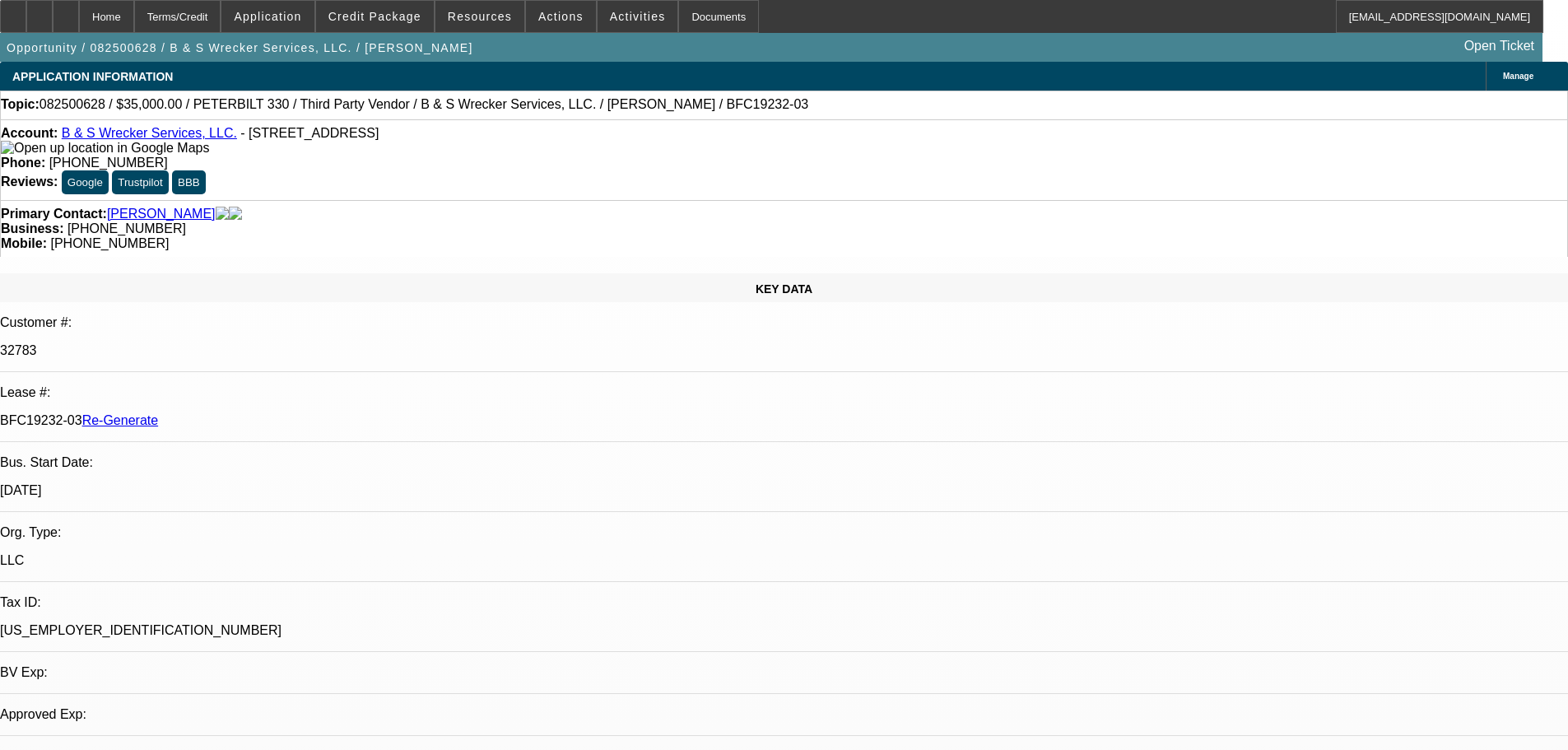
select select "0"
select select "6"
click at [706, 21] on div "Documents" at bounding box center [718, 16] width 81 height 33
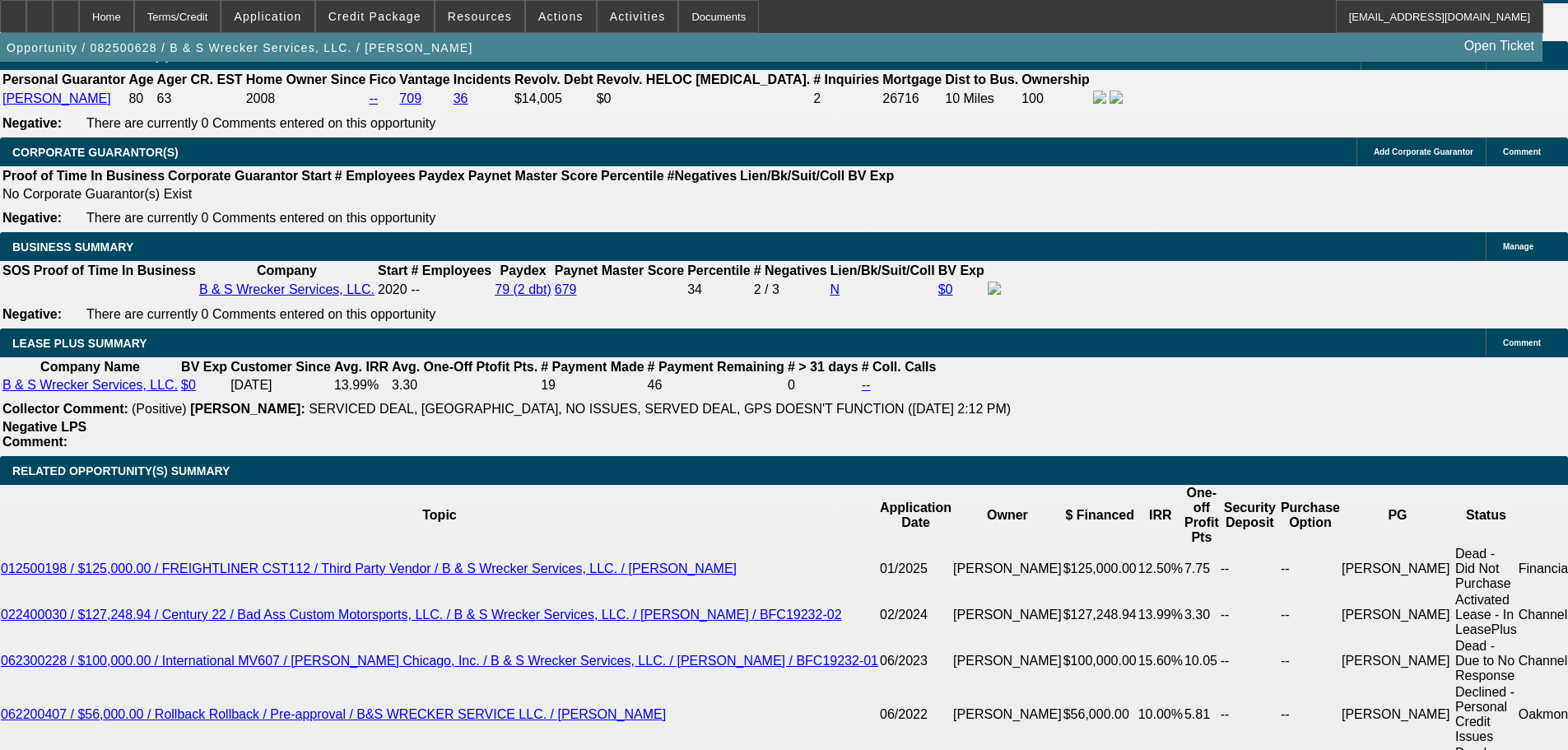
scroll to position [2388, 0]
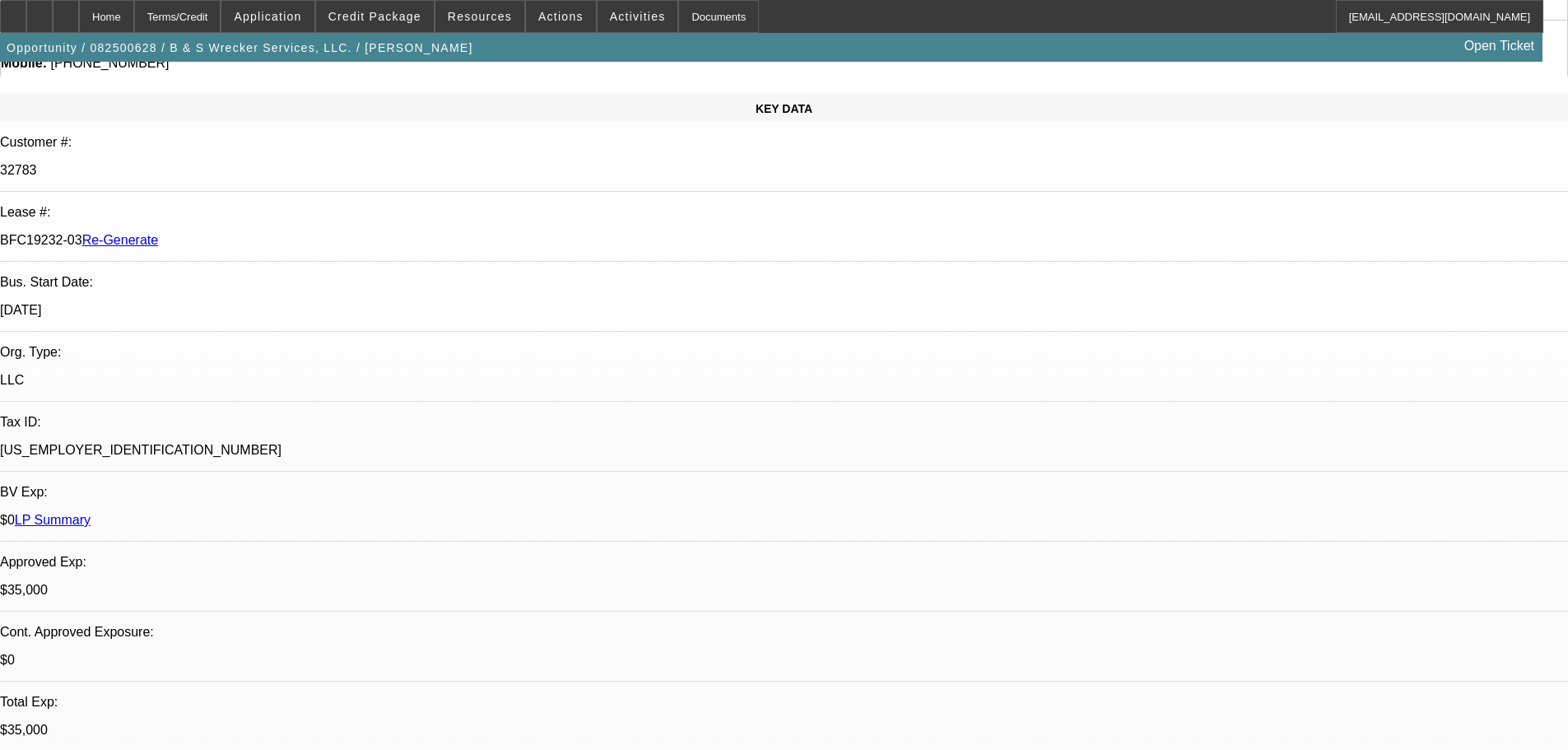
scroll to position [0, 0]
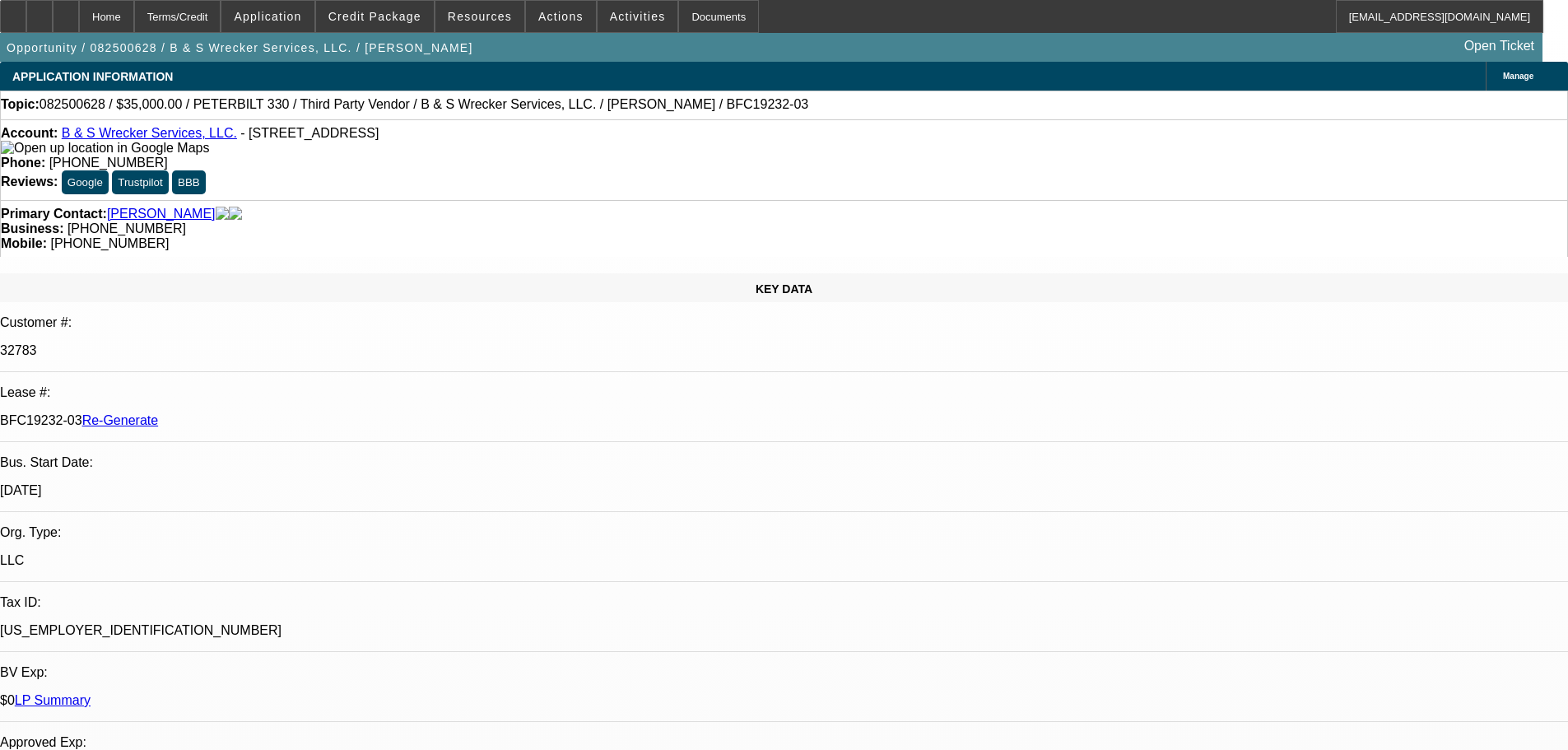
drag, startPoint x: 189, startPoint y: 280, endPoint x: 245, endPoint y: 278, distance: 56.0
click at [245, 414] on div "BFC19232-03 Re-Generate" at bounding box center [784, 421] width 1568 height 14
copy p "BFC19232"
click at [394, 12] on span "Credit Package" at bounding box center [374, 16] width 93 height 13
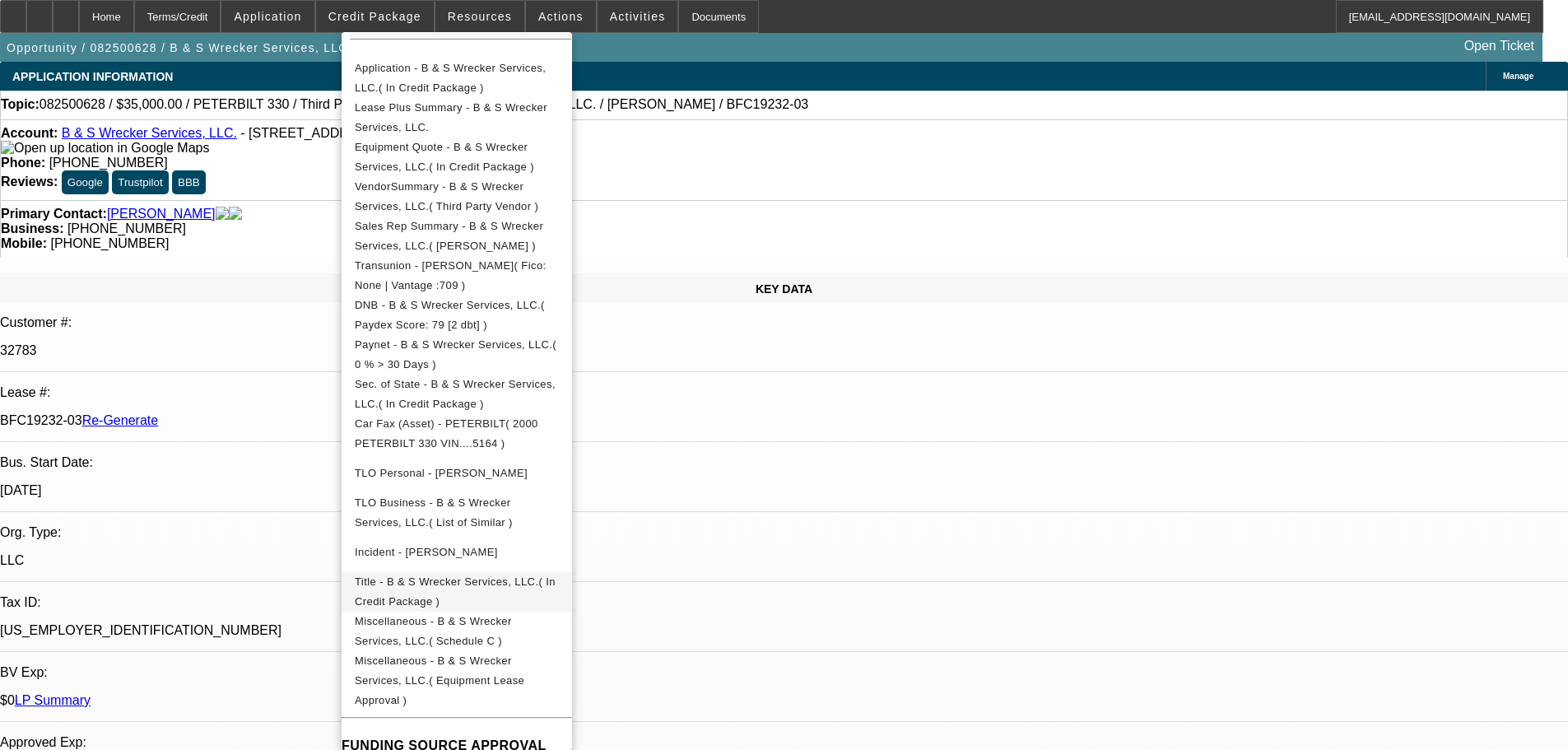
scroll to position [412, 0]
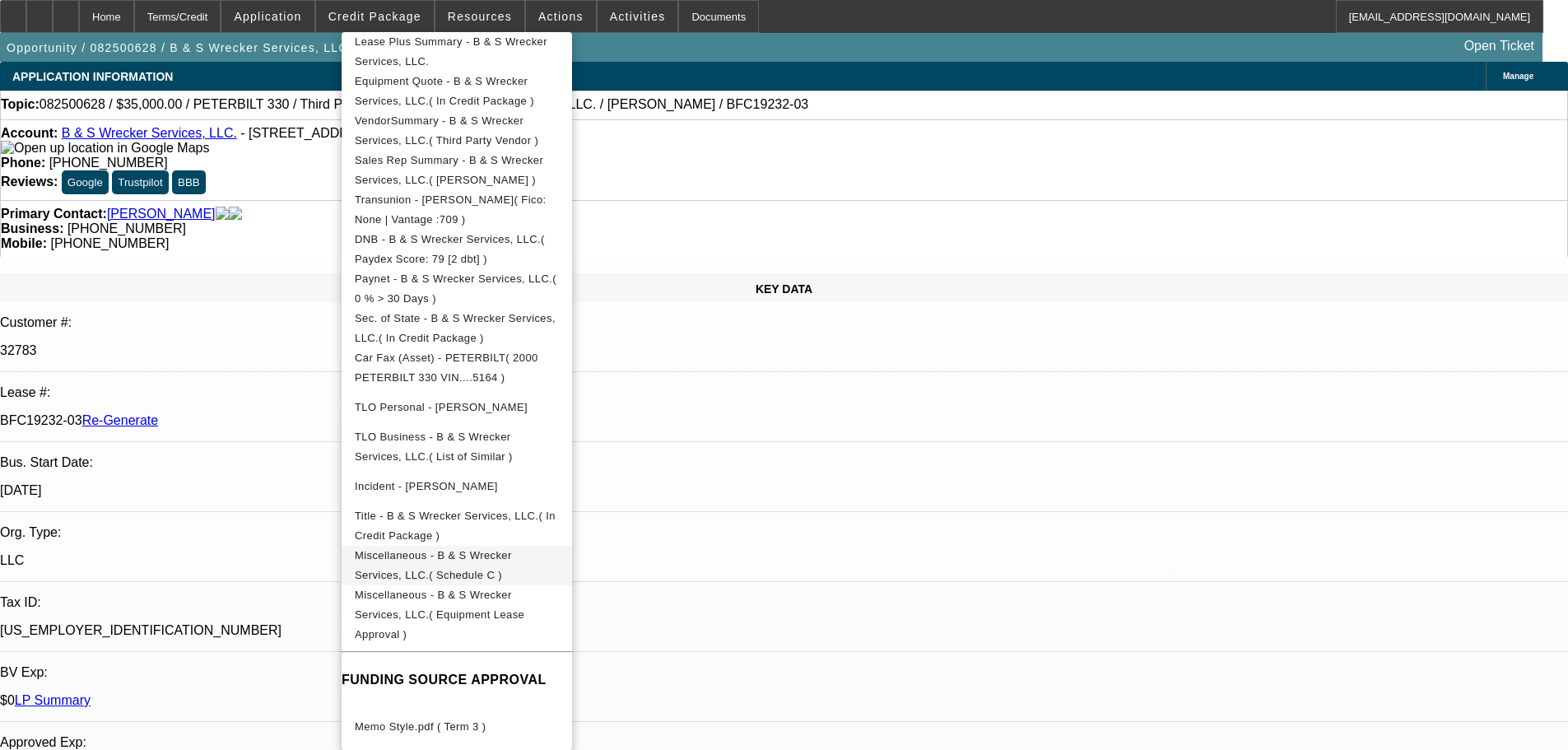
click at [559, 550] on span "Miscellaneous - B & S Wrecker Services, LLC.( Schedule C )" at bounding box center [457, 566] width 204 height 40
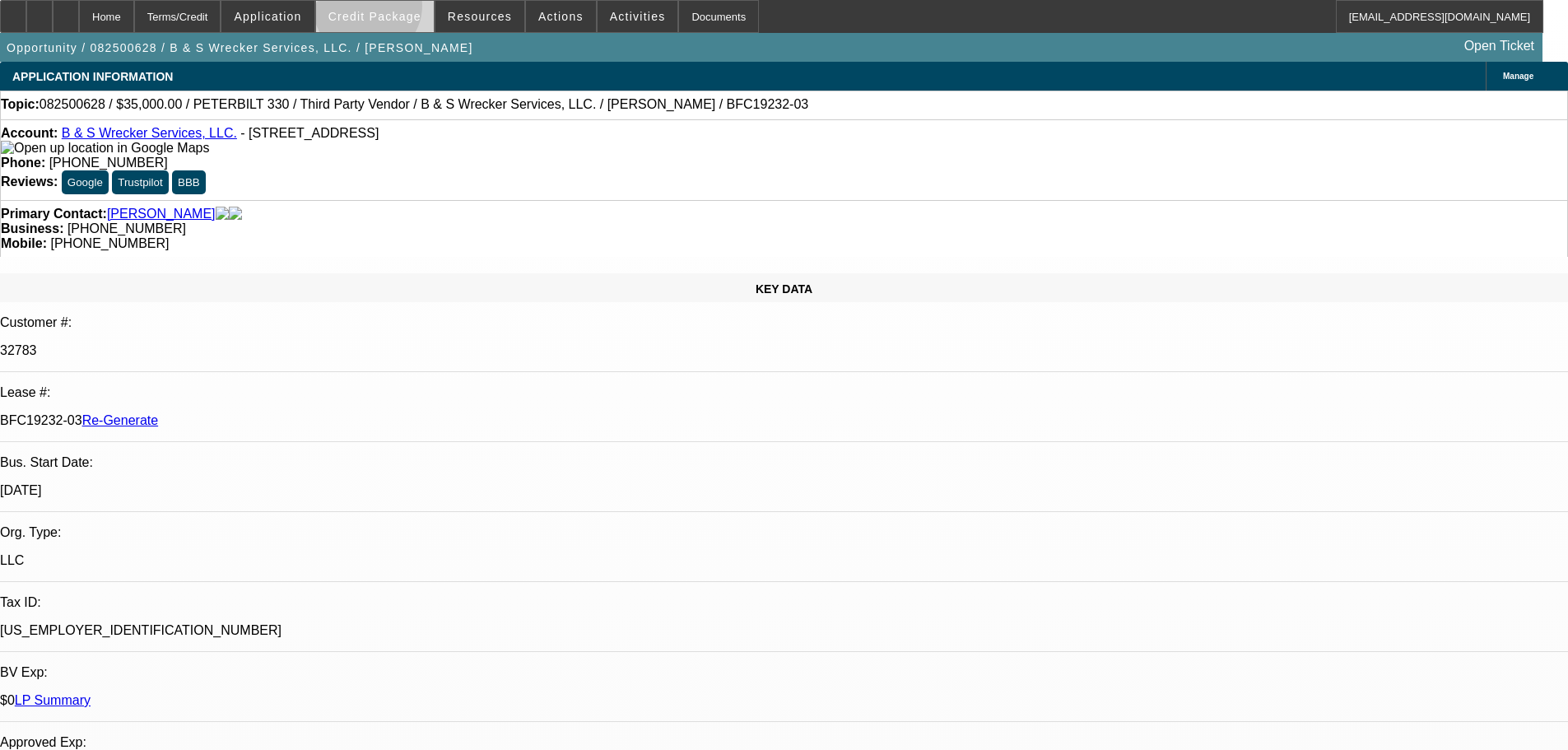
click at [394, 10] on span "Credit Package" at bounding box center [374, 16] width 93 height 13
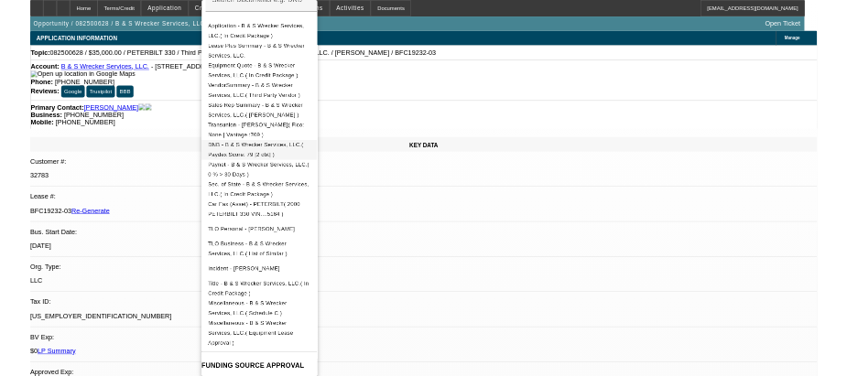
scroll to position [275, 0]
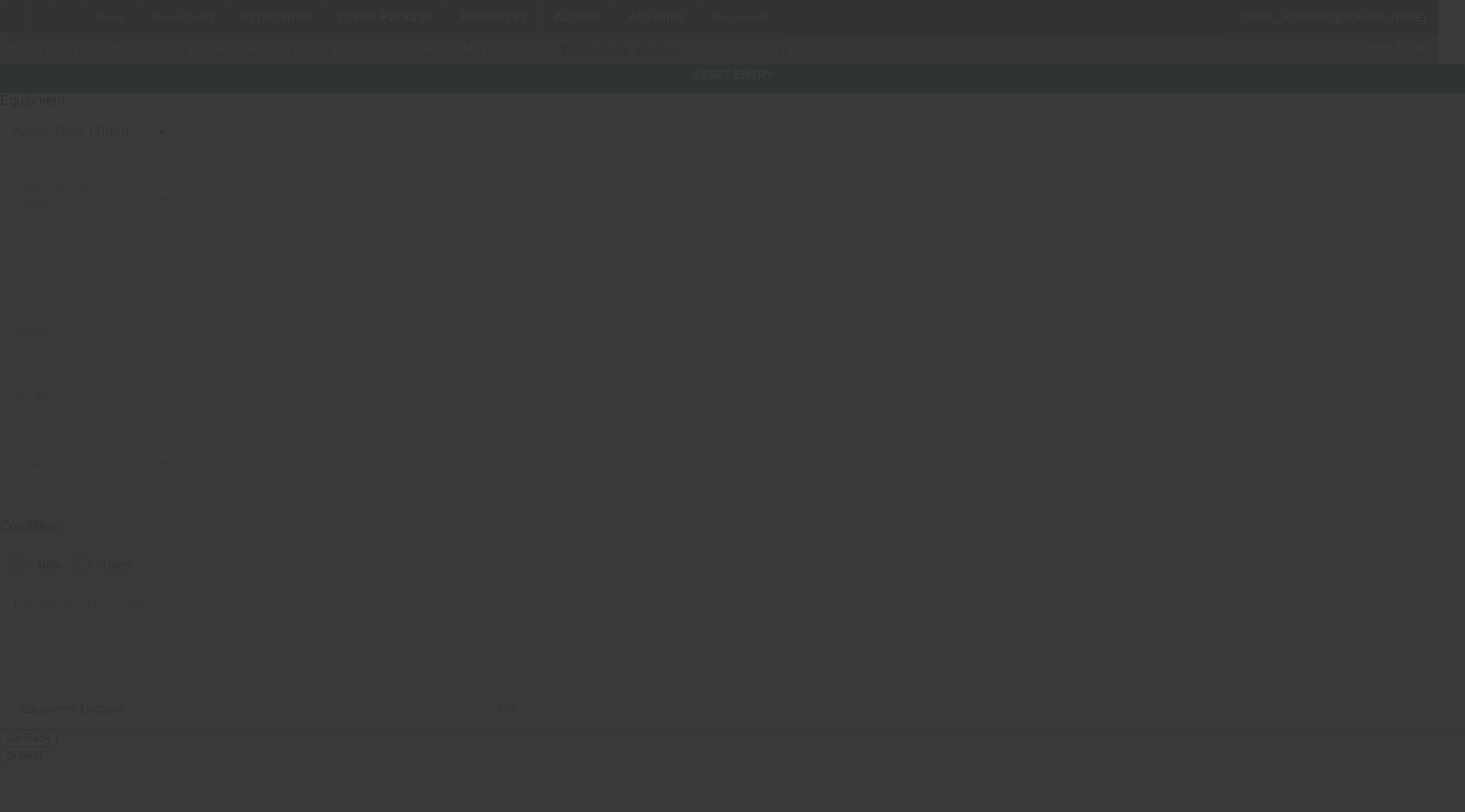
type input "[US_VEHICLE_IDENTIFICATION_NUMBER]"
type input "Peterbilt"
type input "330"
radio input "true"
type input "[STREET_ADDRESS]"
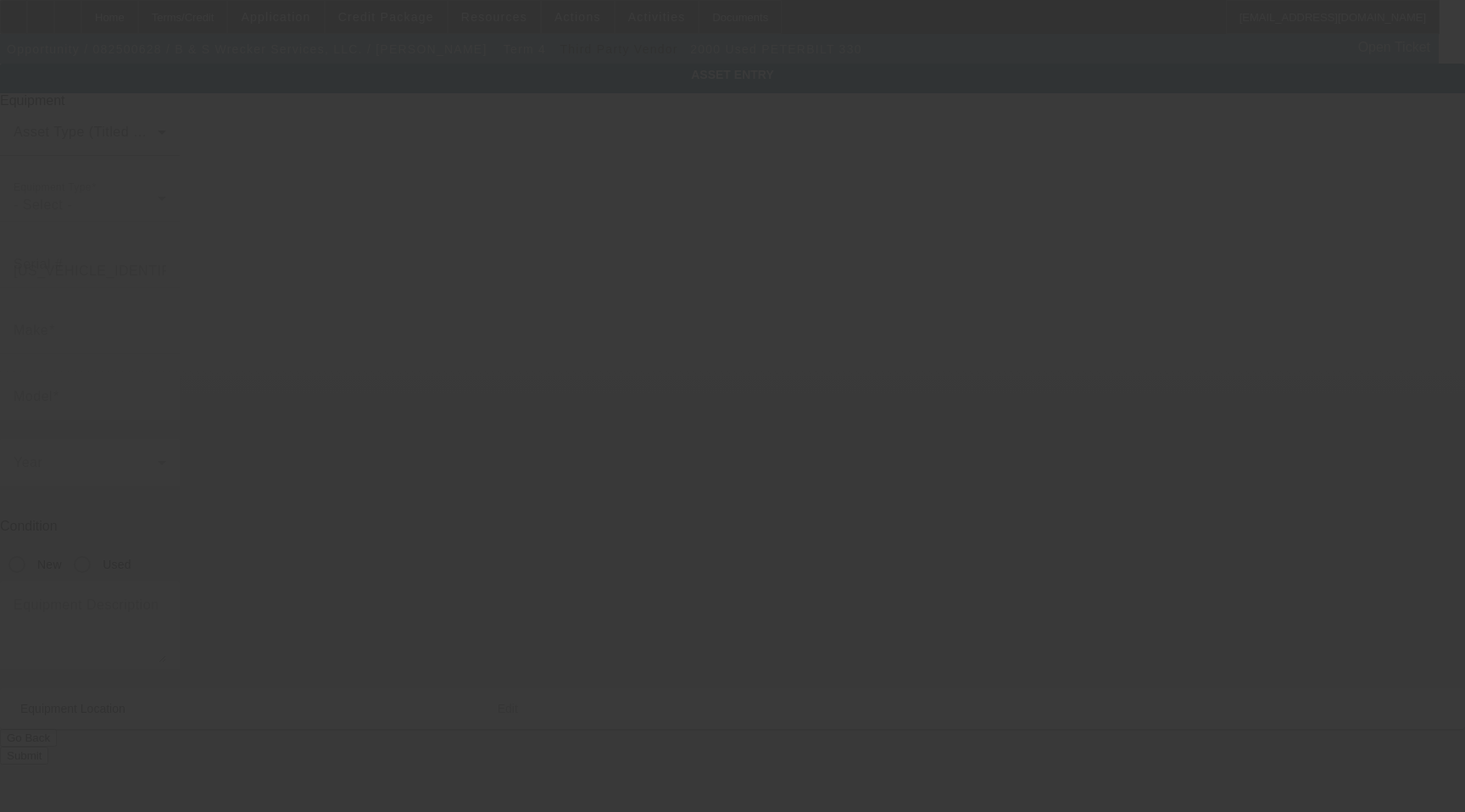
type input "Abilene"
type input "79602"
type input "[PERSON_NAME]"
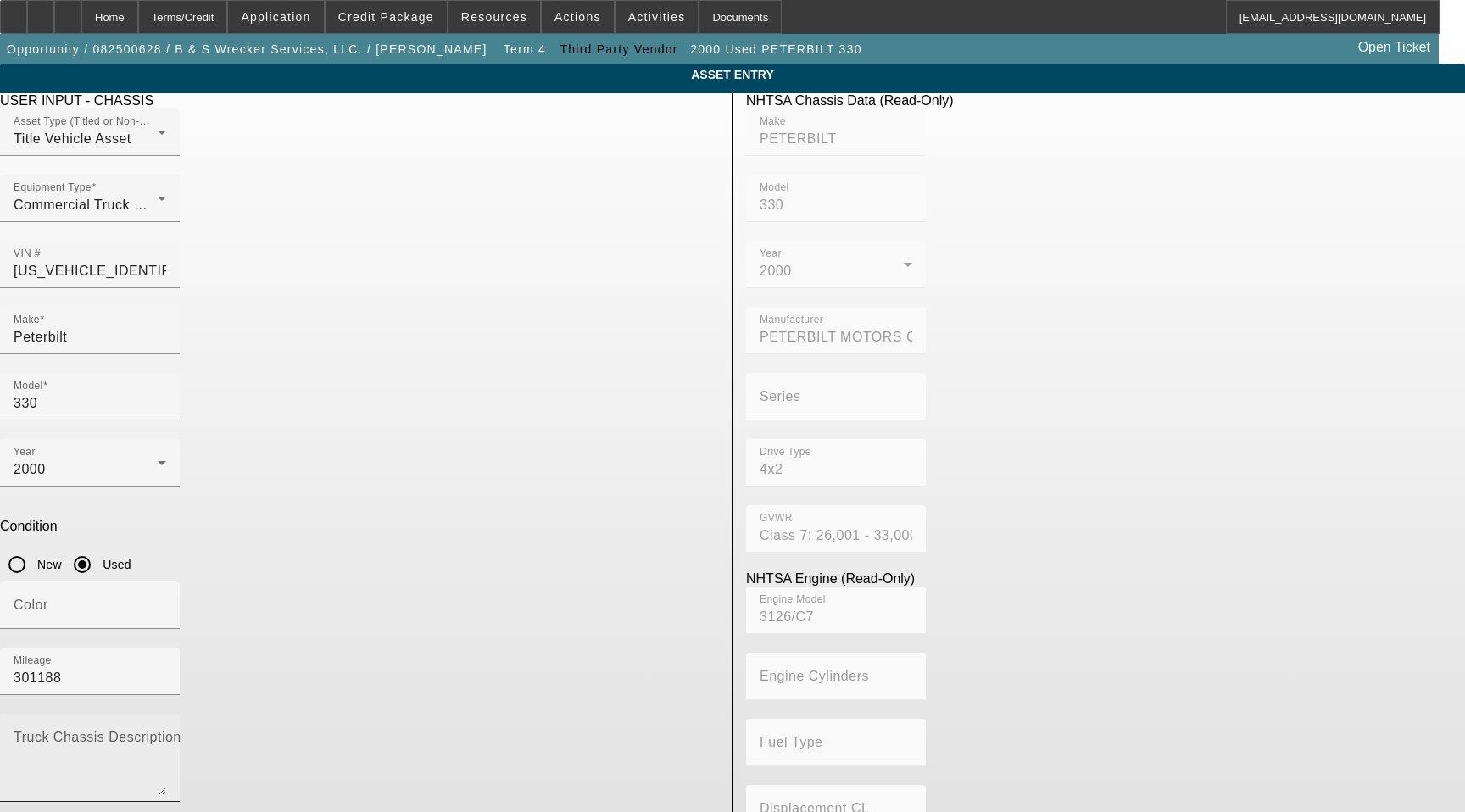
click at [166, 734] on textarea "Truck Chassis Description (Describe the truck chassis only)" at bounding box center [90, 765] width 153 height 61
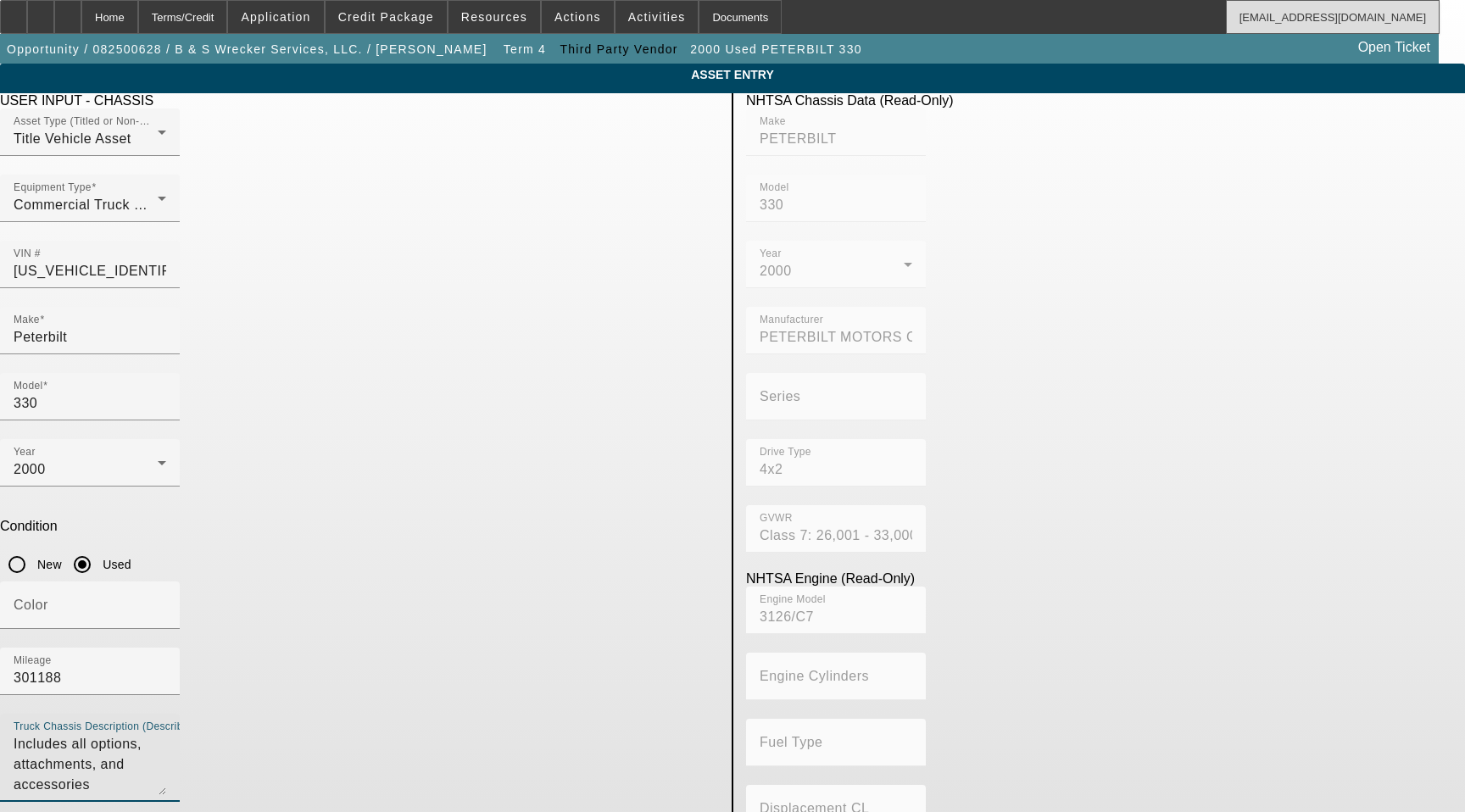
type textarea "Includes all options, attachments, and accessories"
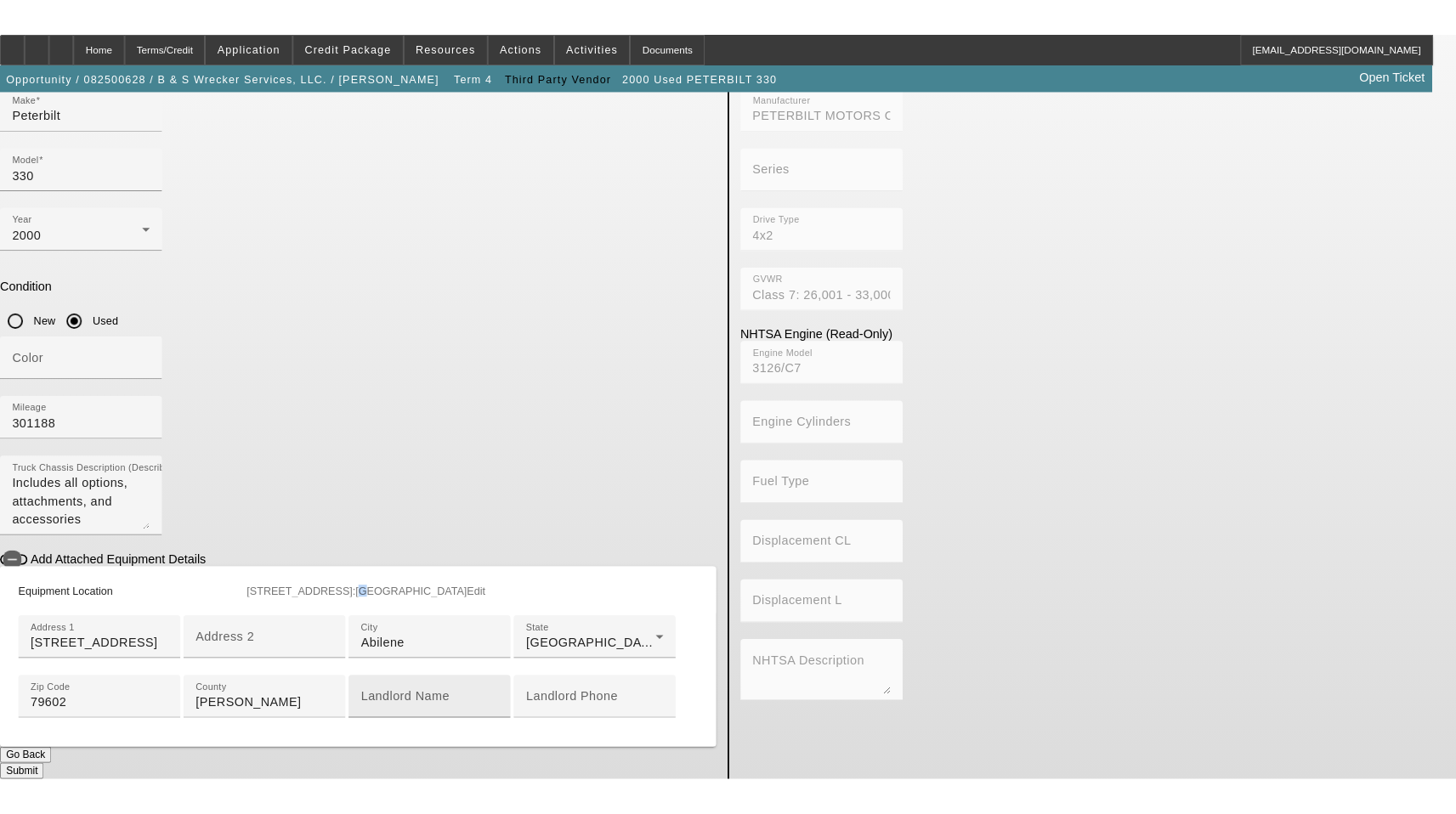
scroll to position [493, 0]
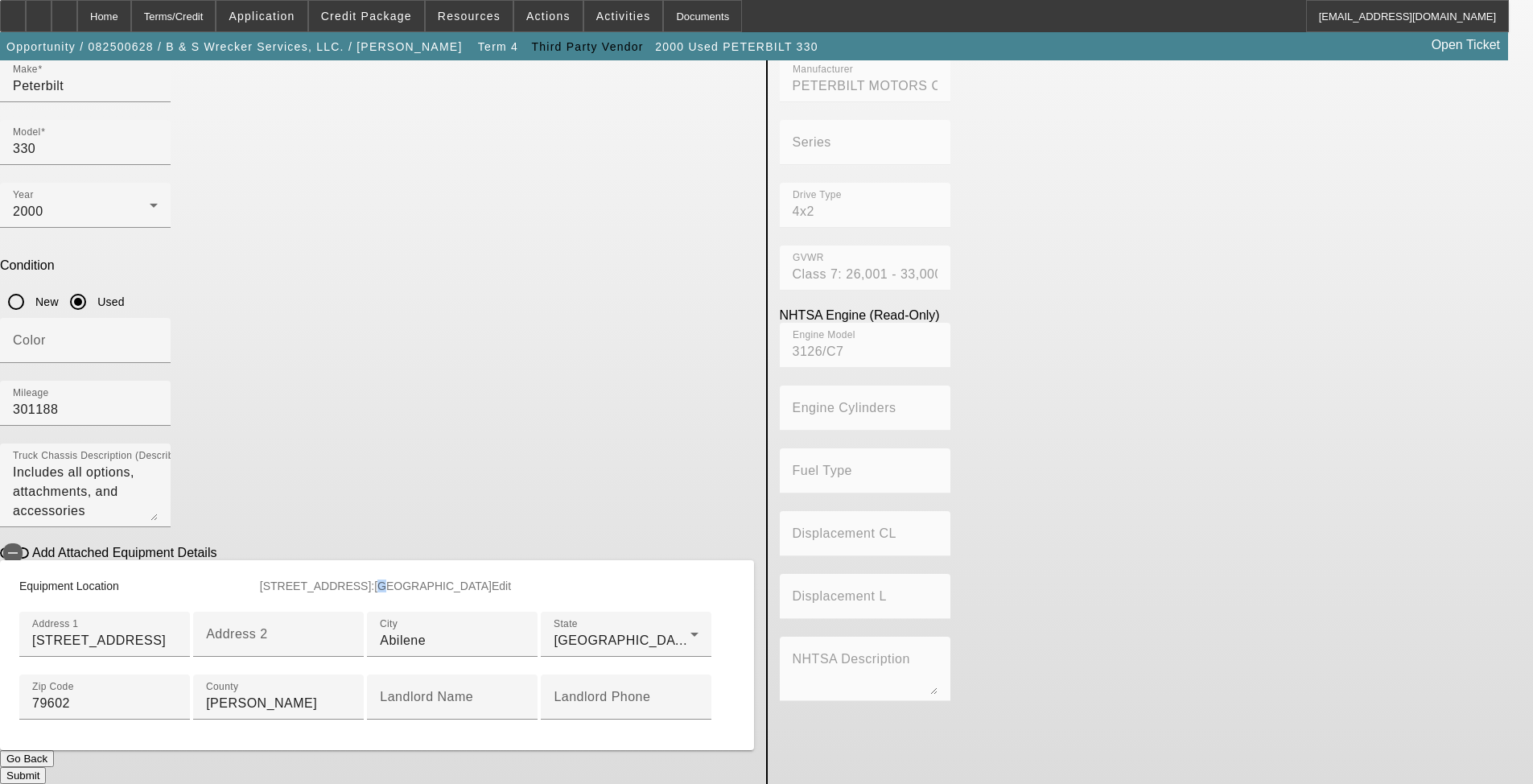
click at [46, 766] on button "Submit" at bounding box center [23, 774] width 46 height 17
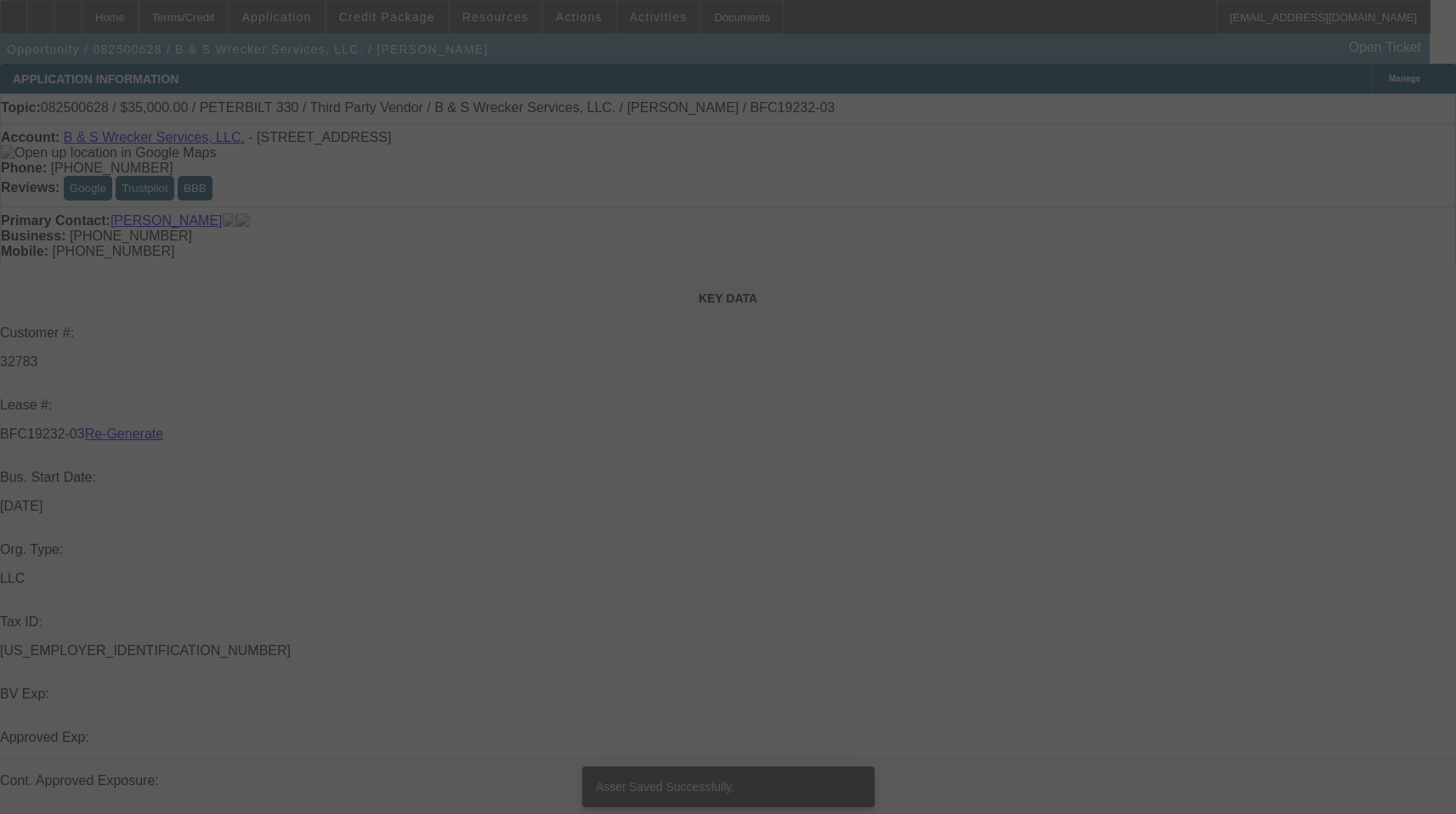
select select "3"
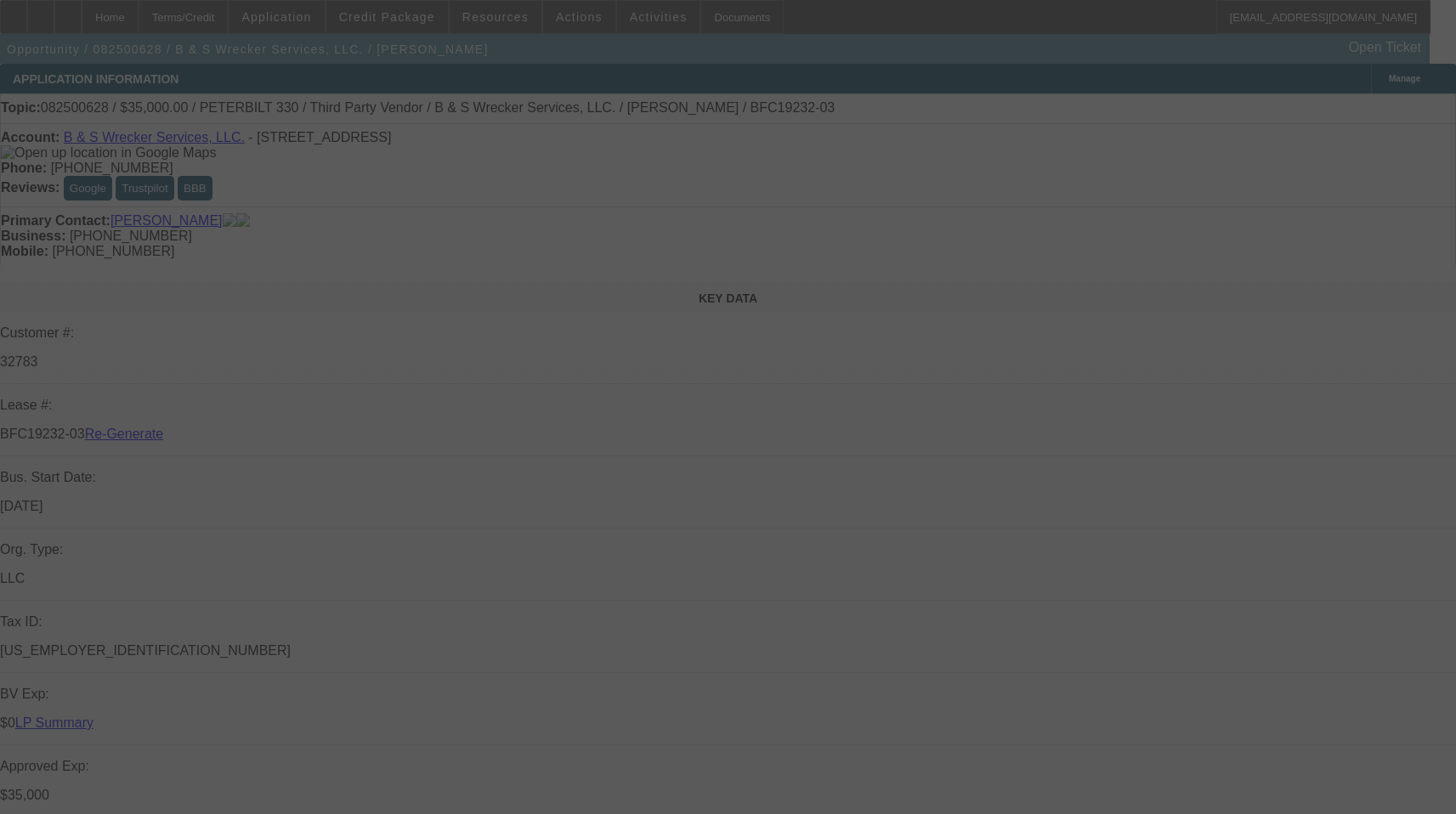
select select "0"
select select "6"
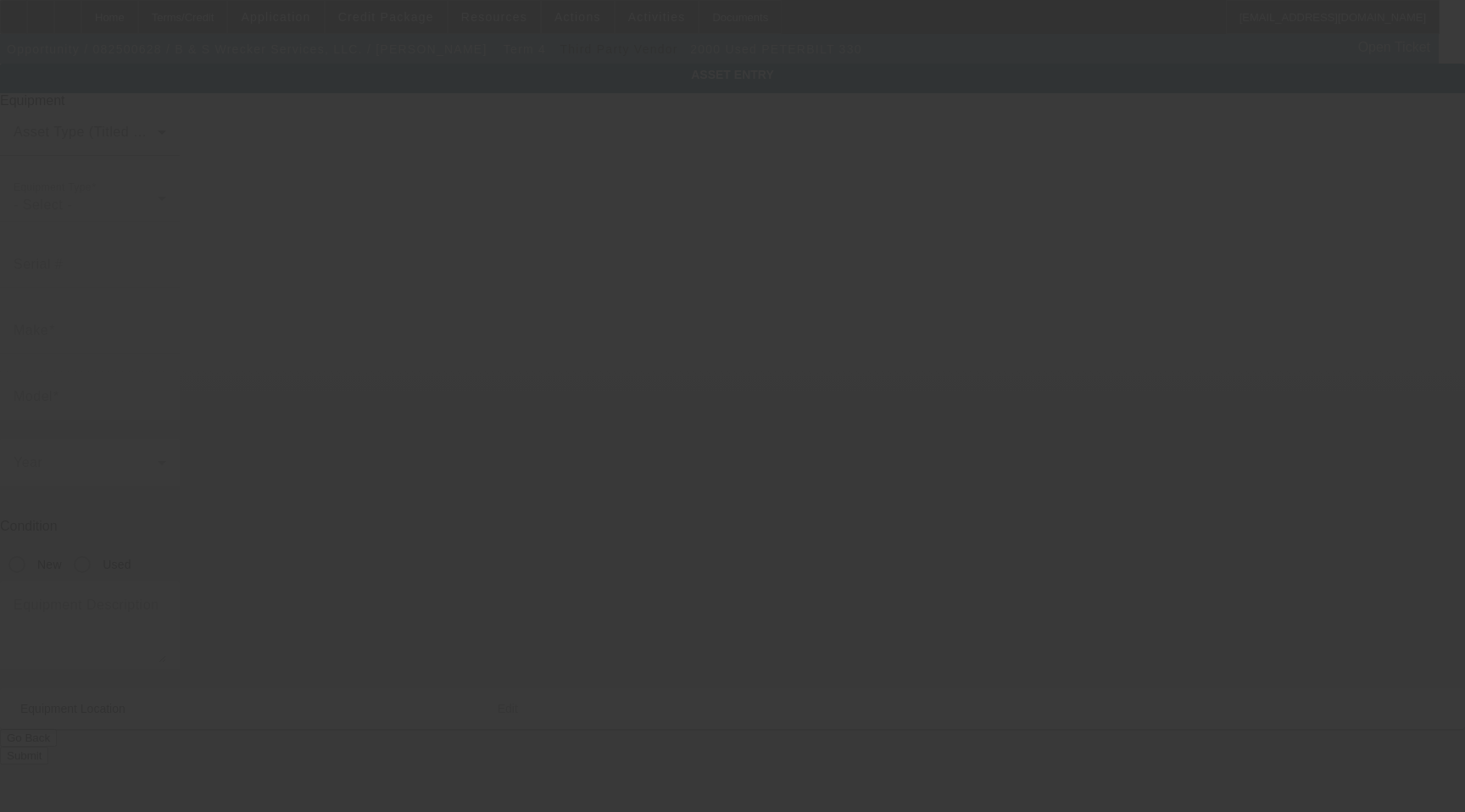
type input "[US_VEHICLE_IDENTIFICATION_NUMBER]"
type input "Peterbilt"
type input "330"
radio input "true"
type textarea "Includes all options, attachments, and accessories"
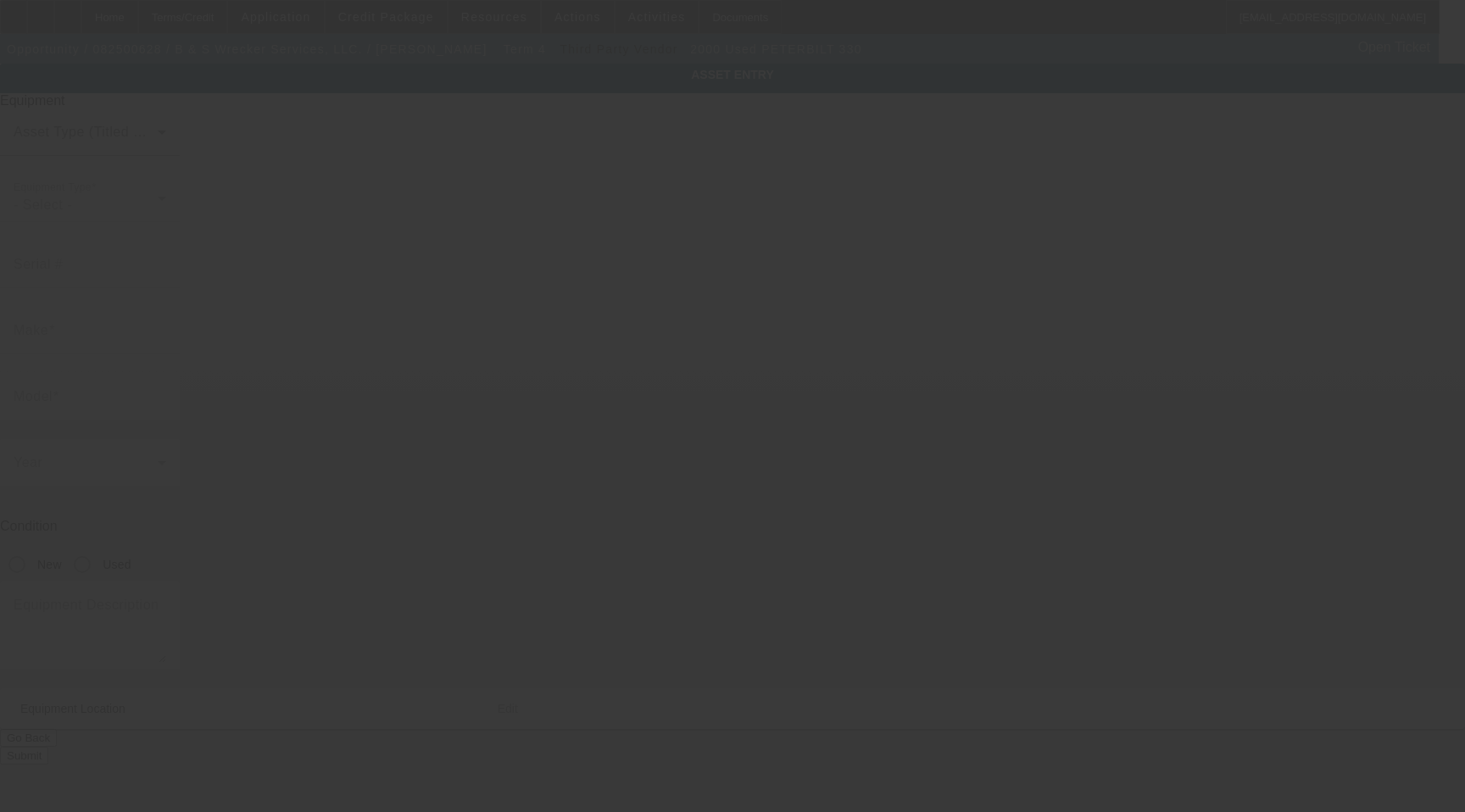
type input "[STREET_ADDRESS]"
type input "Abilene"
type input "79602"
type input "[PERSON_NAME]"
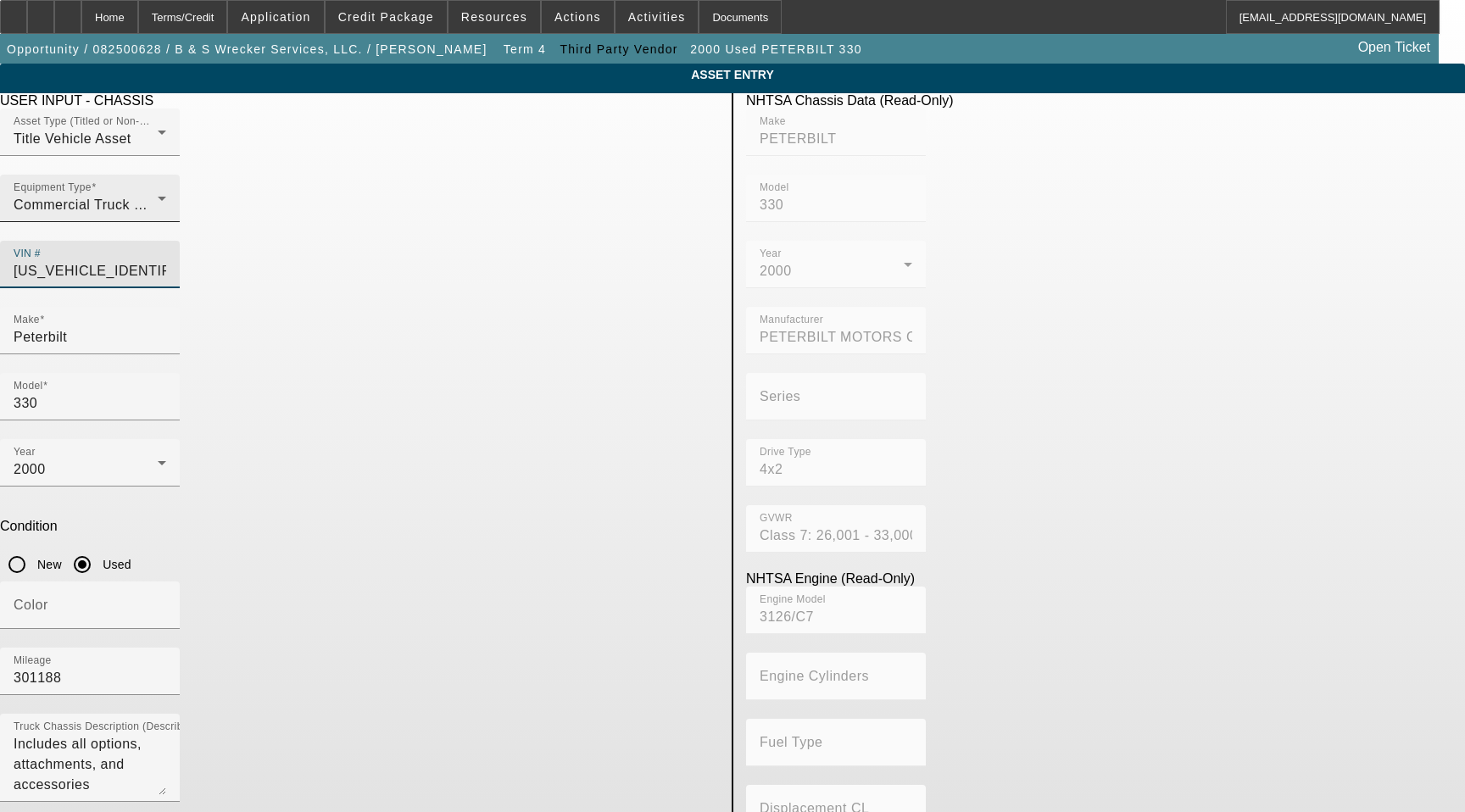
drag, startPoint x: 600, startPoint y: 241, endPoint x: 339, endPoint y: 241, distance: 261.0
click at [339, 241] on div "Asset Type (Titled or Non-Titled) Title Vehicle Asset Equipment Type Commercial…" at bounding box center [359, 207] width 719 height 198
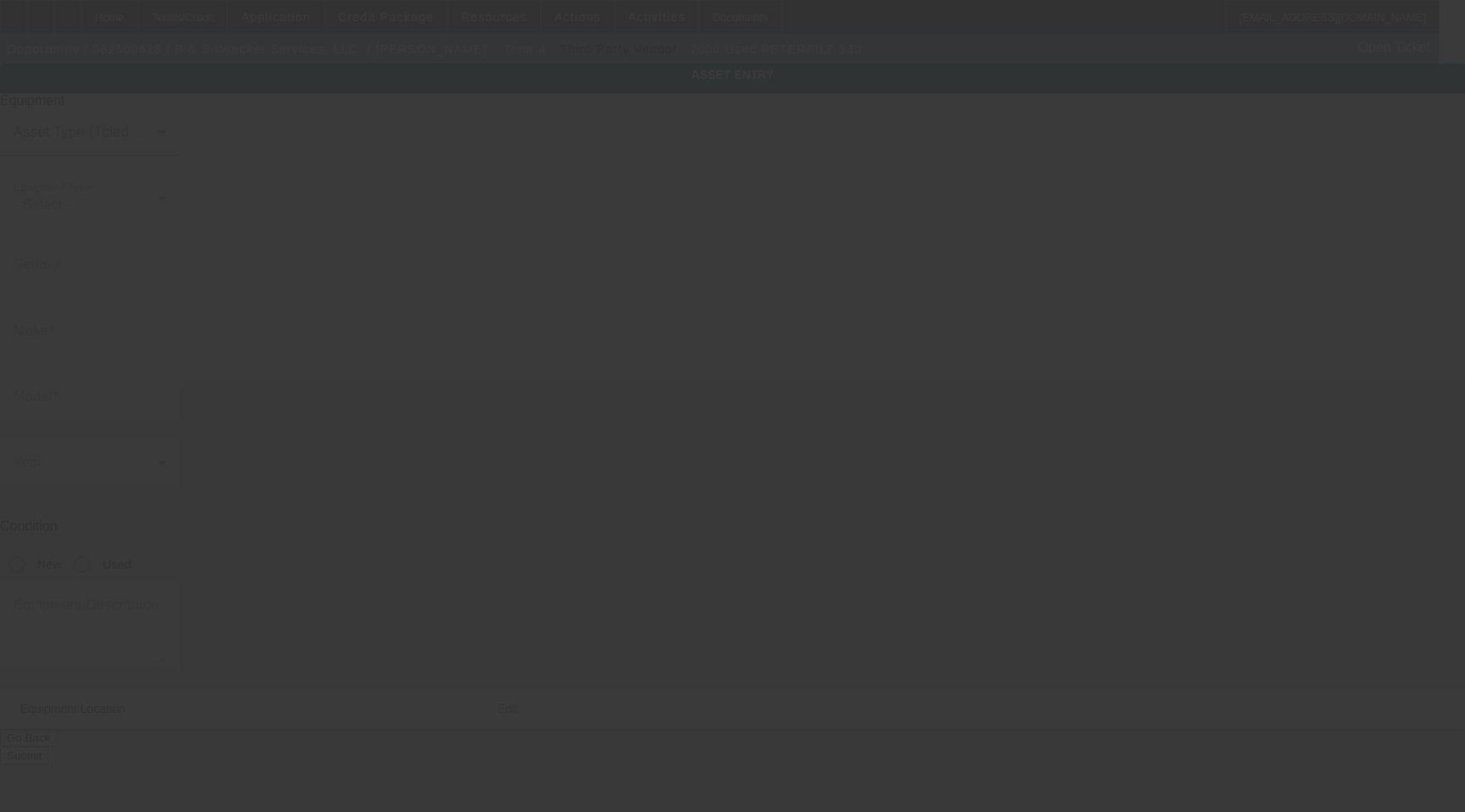
type input "[US_VEHICLE_IDENTIFICATION_NUMBER]"
type input "Peterbilt"
type input "330"
radio input "true"
type textarea "Includes all options, attachments, and accessories"
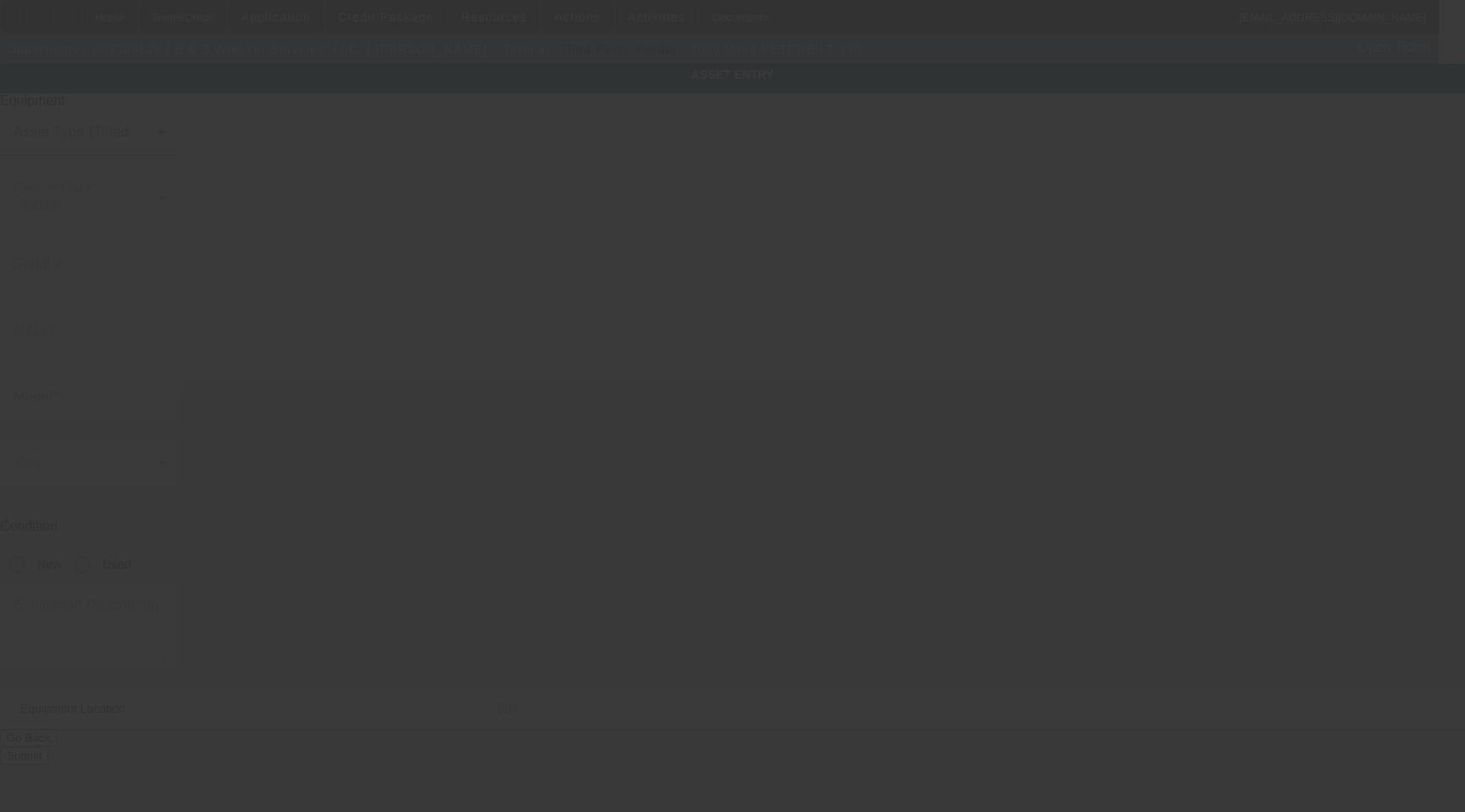
type input "[STREET_ADDRESS]"
type input "Abilene"
type input "79602"
type input "[PERSON_NAME]"
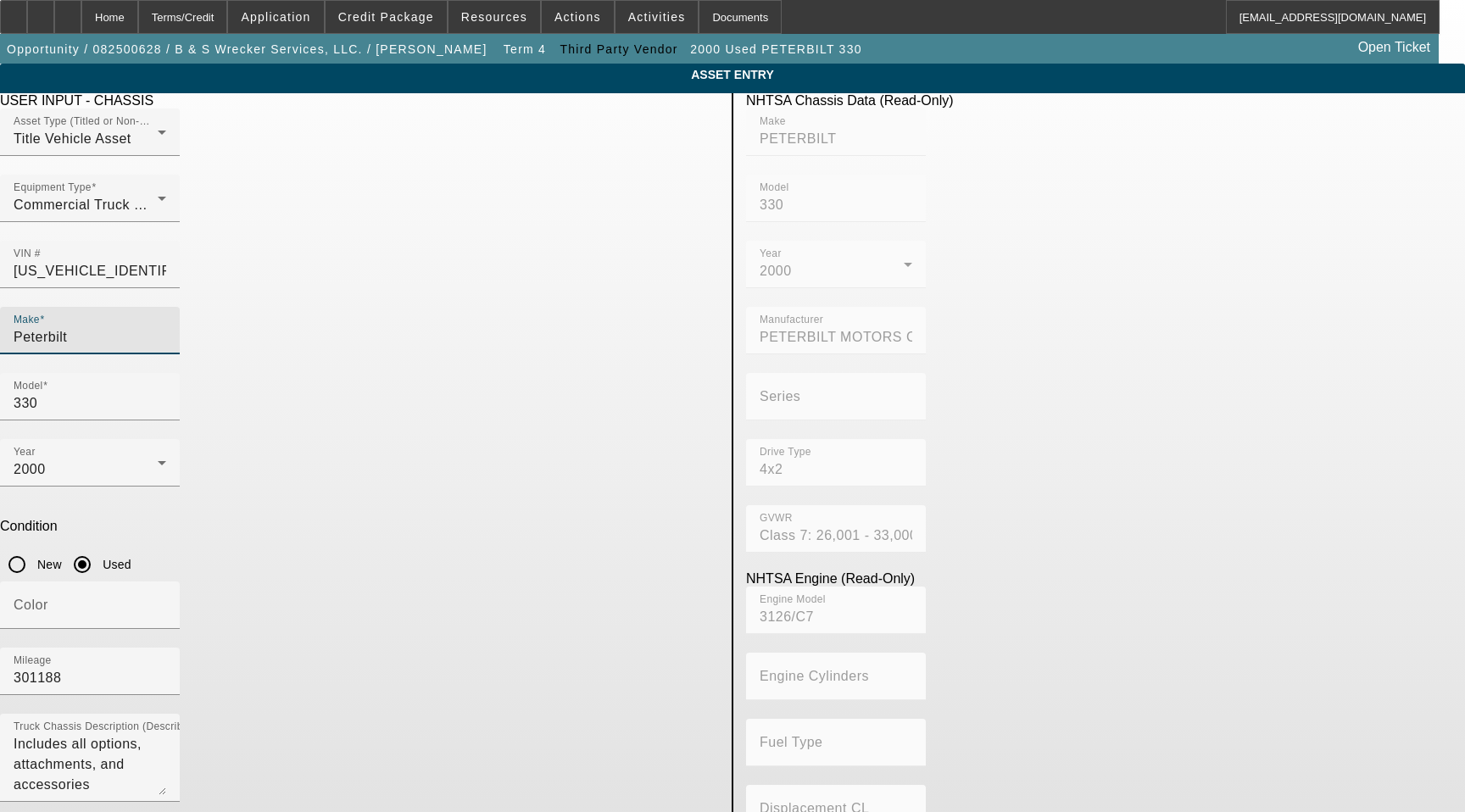
click at [166, 327] on input "Peterbilt" at bounding box center [90, 337] width 153 height 20
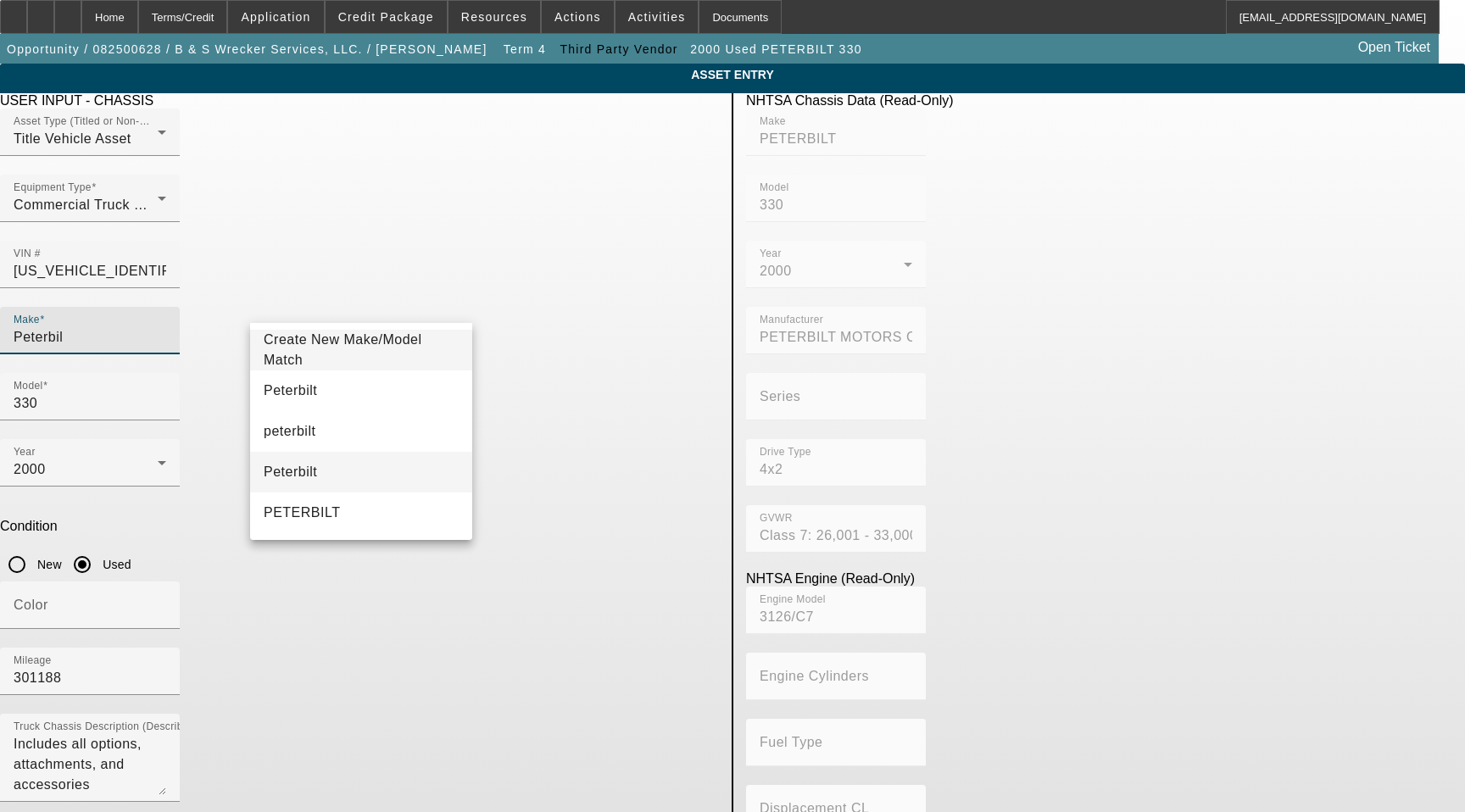
type input "Peterbil"
click at [326, 470] on mat-option "Peterbilt" at bounding box center [361, 472] width 222 height 41
type input "Peterbilt"
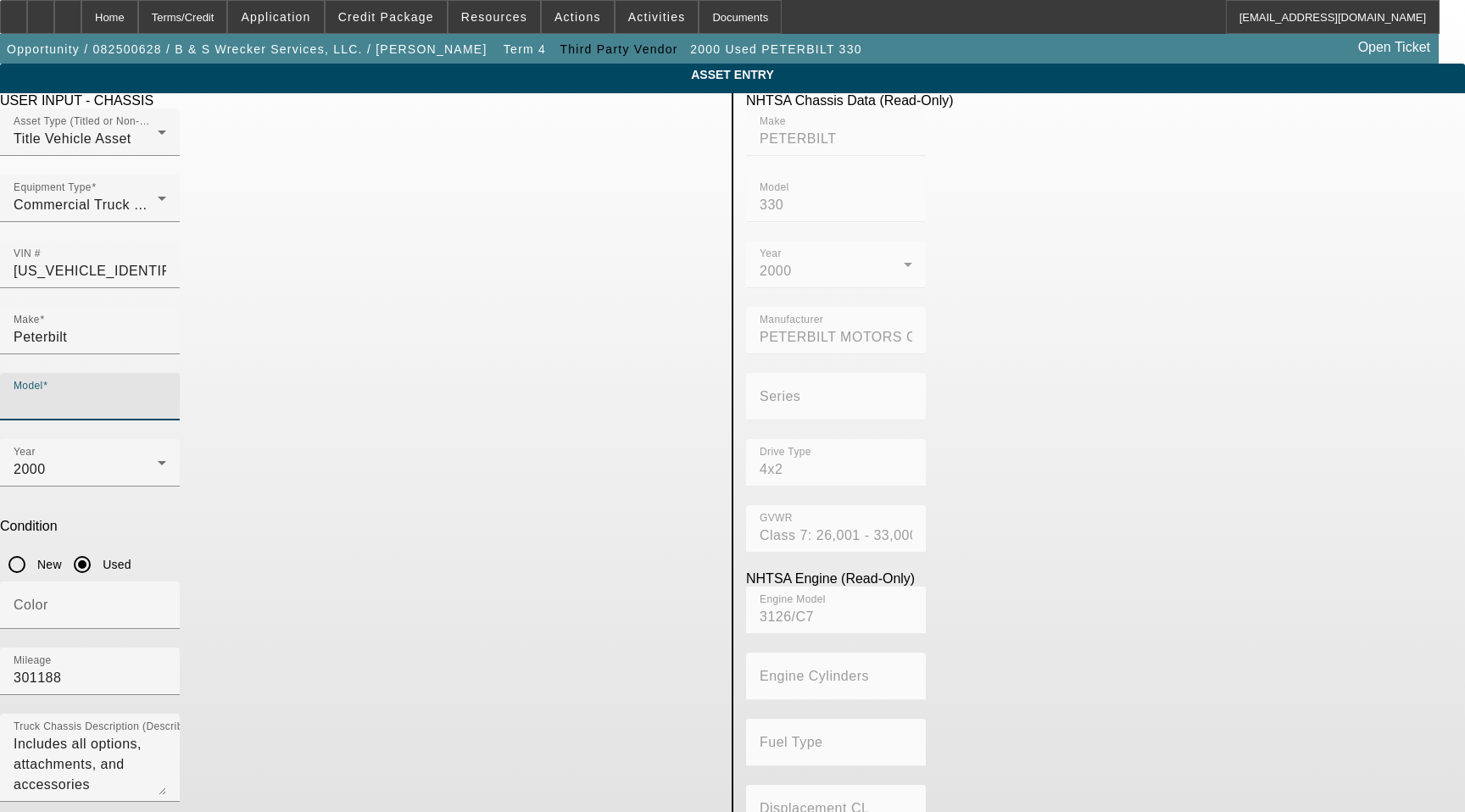
click at [166, 394] on input "Model" at bounding box center [90, 404] width 153 height 20
type input "330"
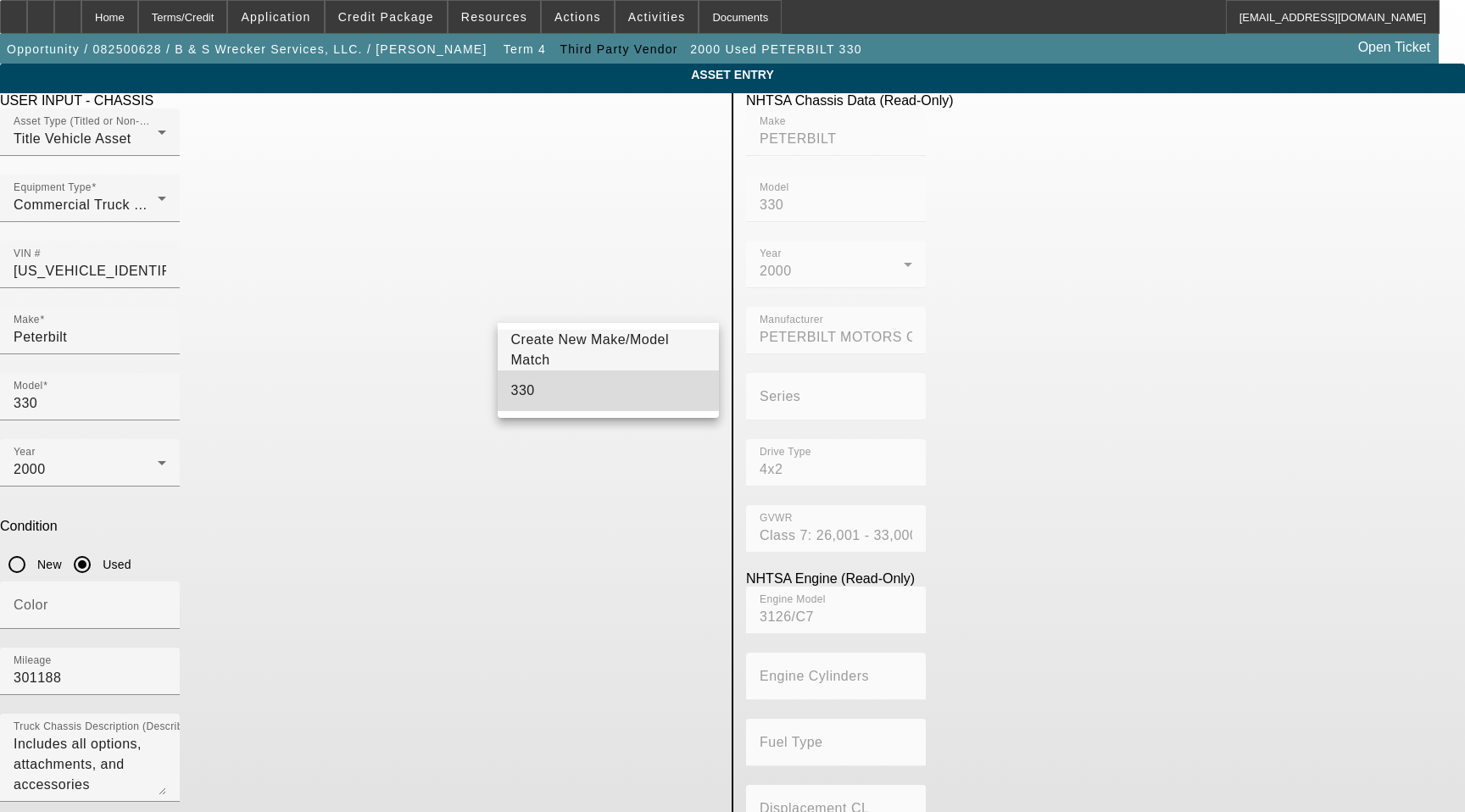
click at [547, 386] on mat-option "330" at bounding box center [608, 391] width 222 height 41
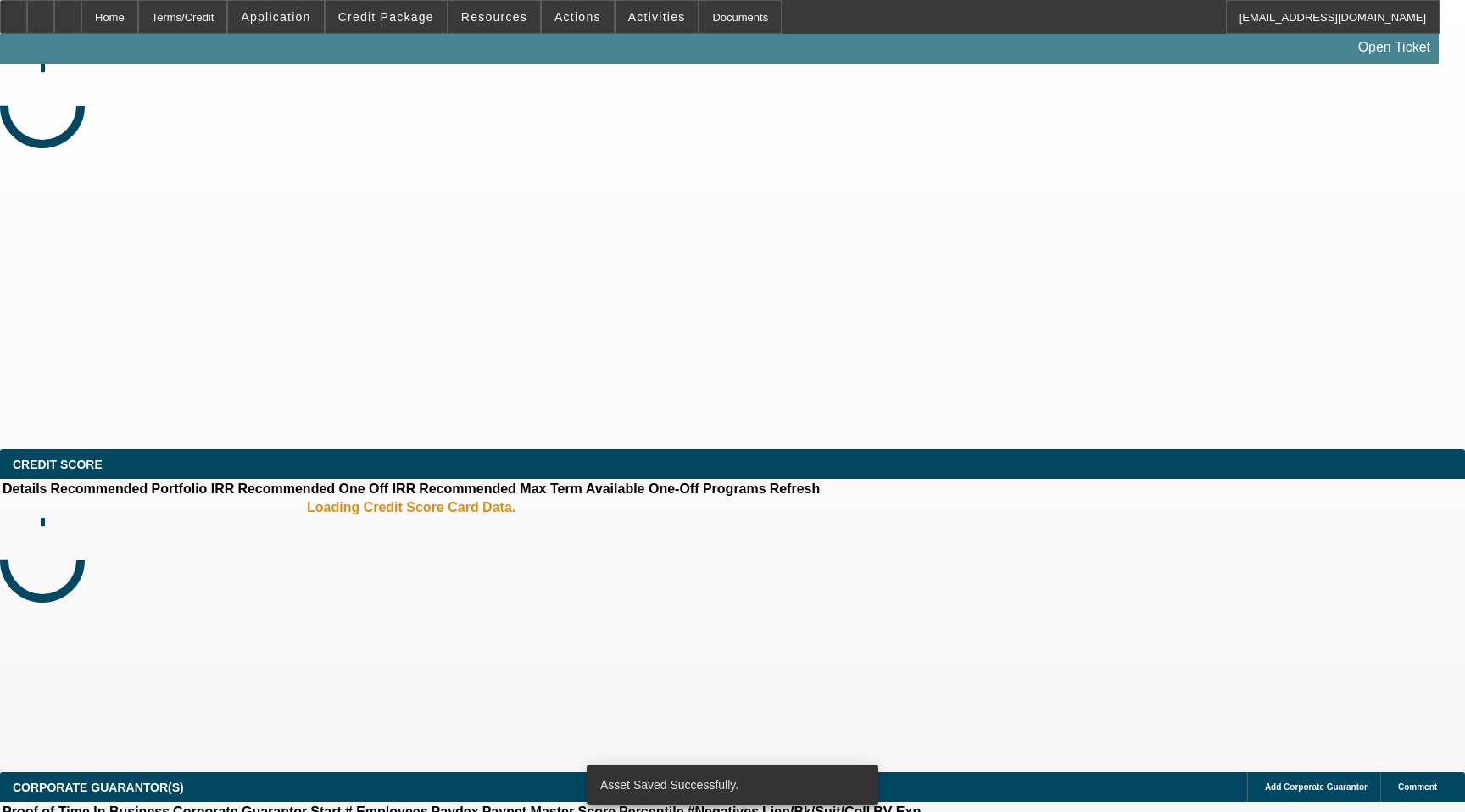
select select "3"
select select "0"
select select "6"
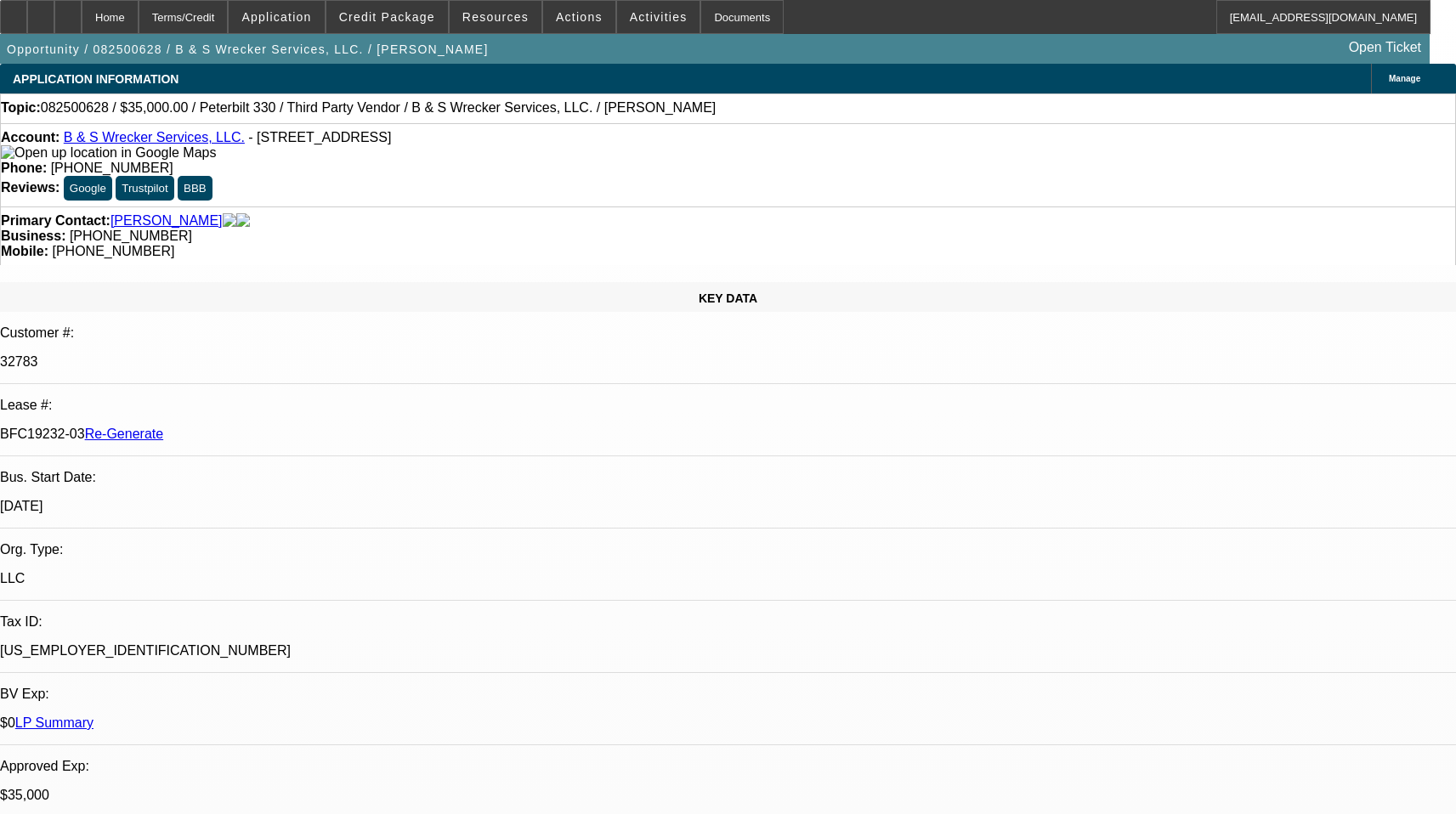
scroll to position [732, 0]
